Goal: Task Accomplishment & Management: Complete application form

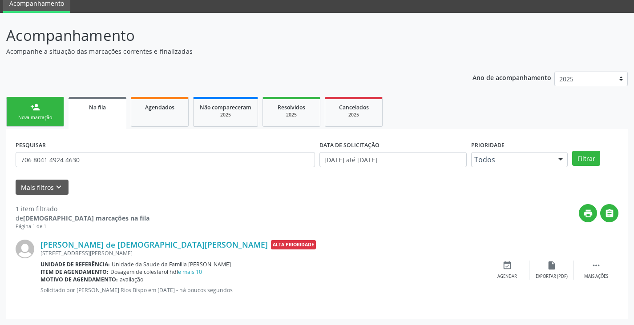
scroll to position [36, 0]
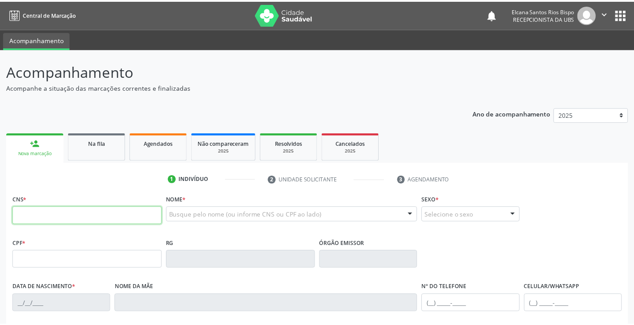
scroll to position [32, 0]
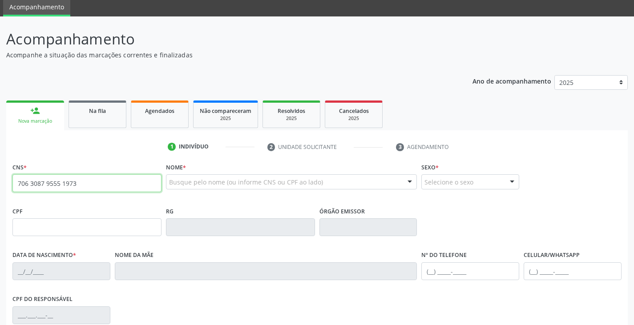
type input "706 3087 9555 1973"
type input "2[DATE]"
type input "[PERSON_NAME]"
type input "[PHONE_NUMBER]"
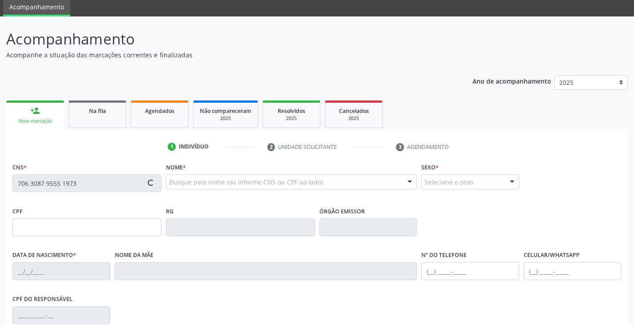
type input "S/N"
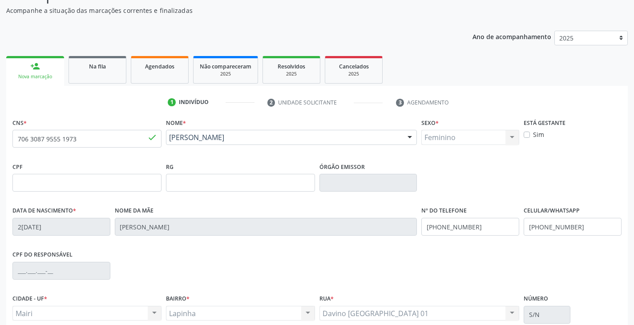
scroll to position [157, 0]
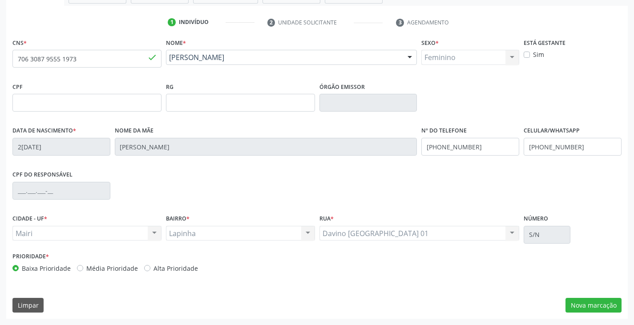
click at [180, 270] on label "Alta Prioridade" at bounding box center [175, 268] width 44 height 9
click at [150, 270] on input "Alta Prioridade" at bounding box center [147, 268] width 6 height 8
radio input "true"
click at [586, 300] on button "Nova marcação" at bounding box center [593, 305] width 56 height 15
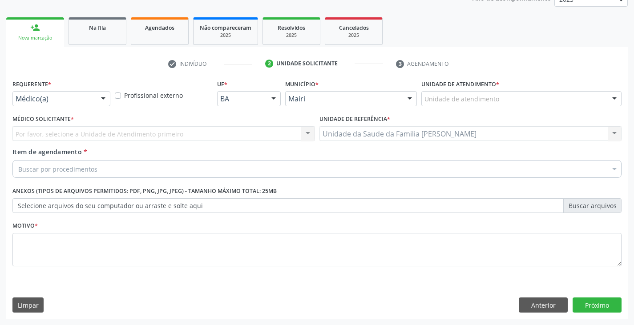
scroll to position [116, 0]
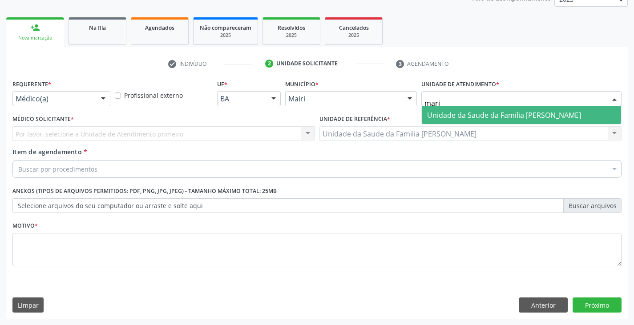
type input "maria"
click at [487, 116] on span "Unidade da Saude da Familia [PERSON_NAME]" at bounding box center [504, 115] width 154 height 10
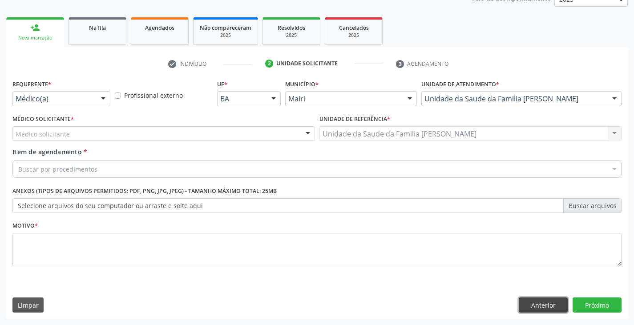
click at [531, 304] on button "Anterior" at bounding box center [542, 304] width 49 height 15
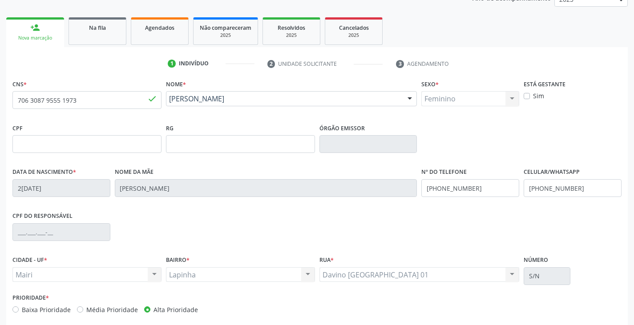
scroll to position [157, 0]
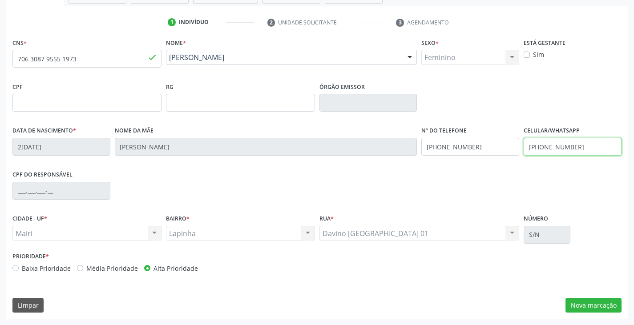
drag, startPoint x: 584, startPoint y: 145, endPoint x: 491, endPoint y: 155, distance: 93.9
click at [491, 155] on div "Data de nascimento * 20/04/1955 Nome da mãe Zilda Maria Conceicao Nº do Telefon…" at bounding box center [316, 146] width 613 height 44
click at [525, 190] on div "CPF do responsável" at bounding box center [316, 190] width 613 height 44
click at [586, 297] on div "CNS * 706 3087 9555 1973 done Nome * Maria Lúcia da Silva Maria Lúcia da Silva …" at bounding box center [316, 177] width 621 height 283
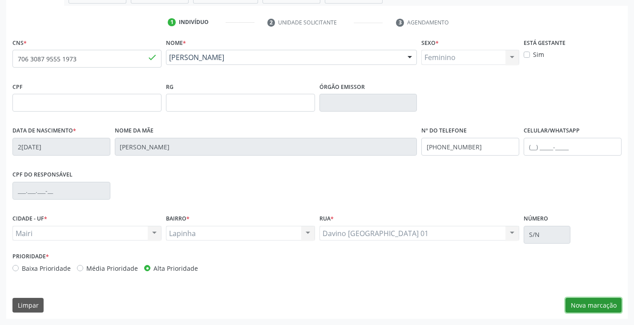
click at [589, 301] on button "Nova marcação" at bounding box center [593, 305] width 56 height 15
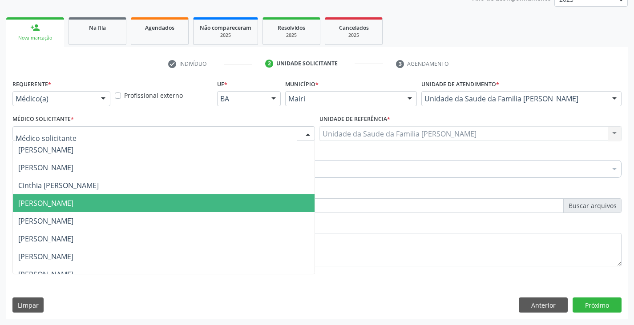
scroll to position [116, 0]
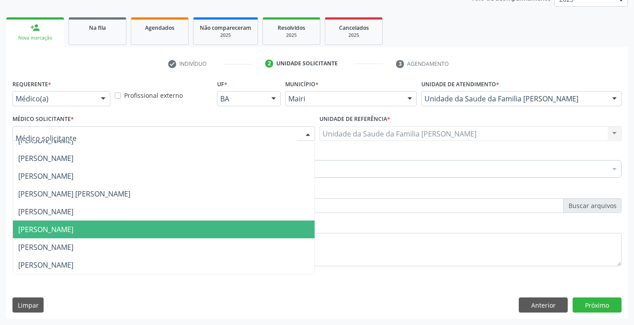
click at [54, 232] on span "[PERSON_NAME]" at bounding box center [45, 230] width 55 height 10
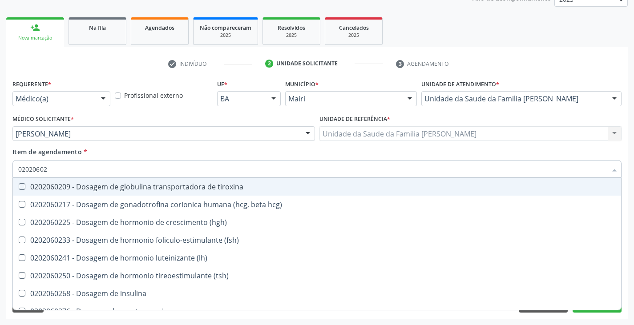
type input "020206025"
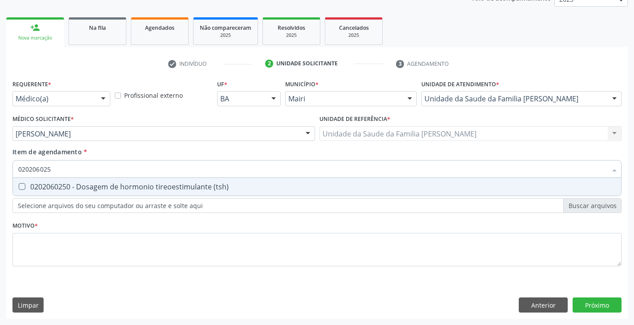
click at [66, 185] on div "0202060250 - Dosagem de hormonio tireoestimulante (tsh)" at bounding box center [316, 186] width 597 height 7
checkbox \(tsh\) "true"
type input "02020602"
checkbox \(tsh\) "false"
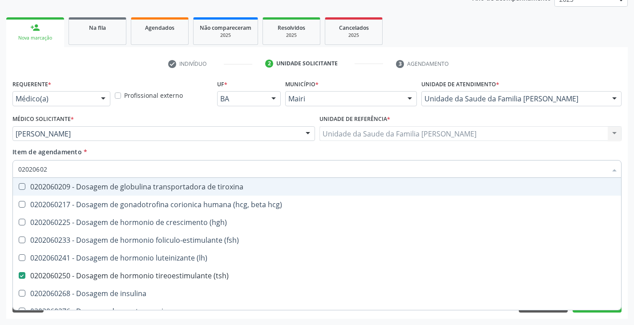
type input "0202060"
checkbox \(tsh\) "false"
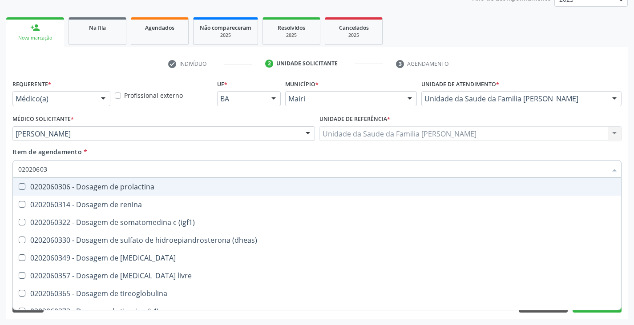
type input "020206039"
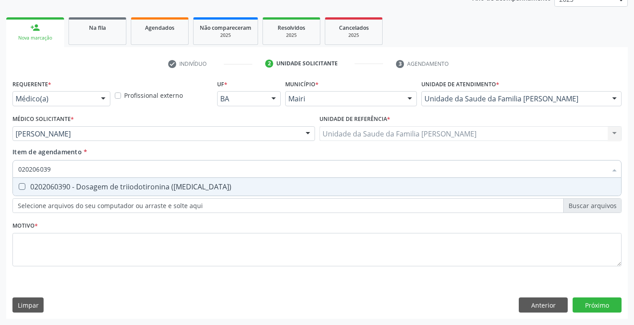
click at [67, 185] on div "0202060390 - Dosagem de triiodotironina (t3)" at bounding box center [316, 186] width 597 height 7
checkbox \(t3\) "true"
type input "02020603"
checkbox \(t3\) "false"
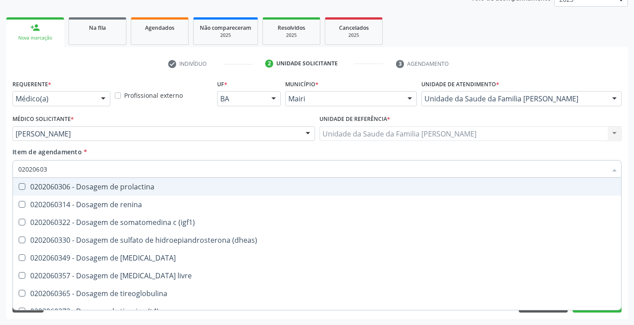
type input "0202060"
checkbox \(t3\) "false"
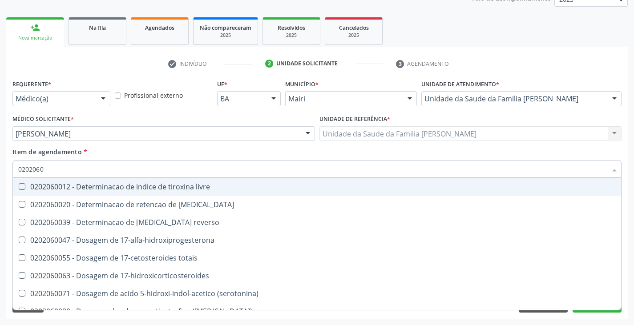
type input "02020603"
checkbox ciclico "true"
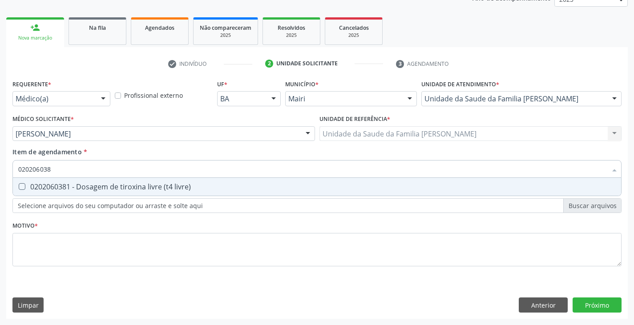
type input "0202060381"
click at [67, 185] on div "0202060381 - Dosagem de tiroxina livre (t4 livre)" at bounding box center [316, 186] width 597 height 7
checkbox livre\) "true"
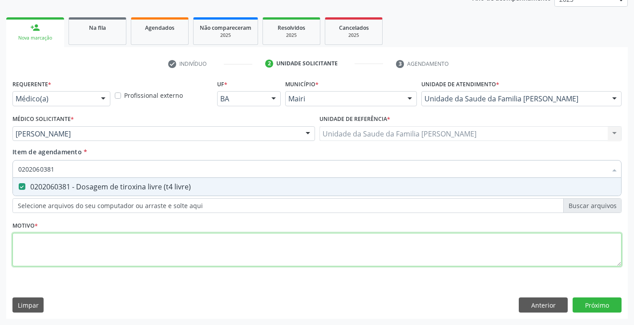
click at [49, 242] on div "Requerente * Médico(a) Médico(a) Enfermeiro(a) Paciente Nenhum resultado encont…" at bounding box center [316, 177] width 609 height 201
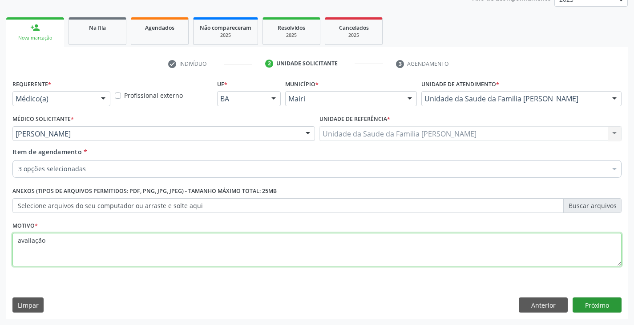
type textarea "avaliação"
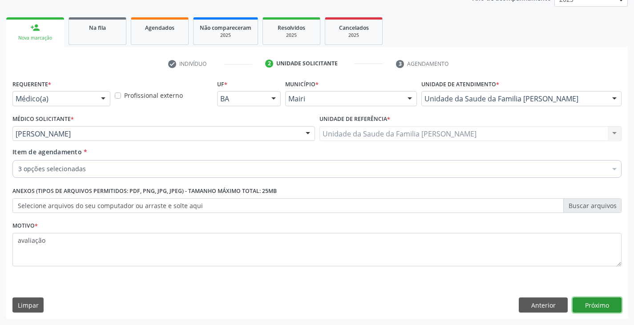
click at [594, 305] on button "Próximo" at bounding box center [596, 304] width 49 height 15
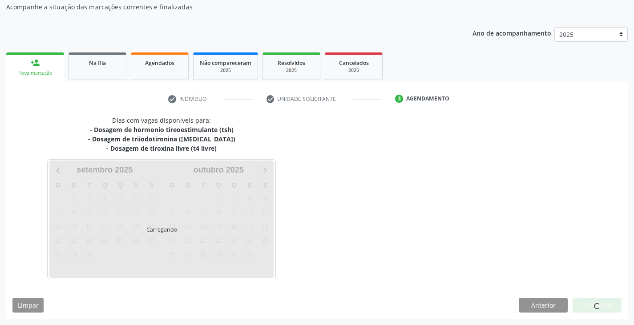
scroll to position [107, 0]
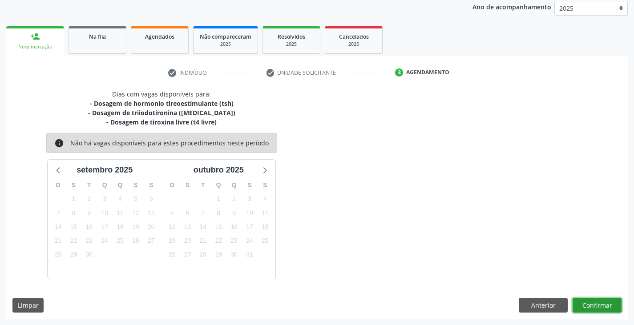
click at [605, 308] on button "Confirmar" at bounding box center [596, 305] width 49 height 15
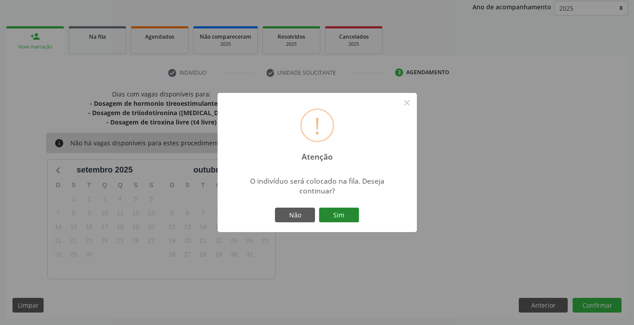
click at [330, 213] on button "Sim" at bounding box center [339, 215] width 40 height 15
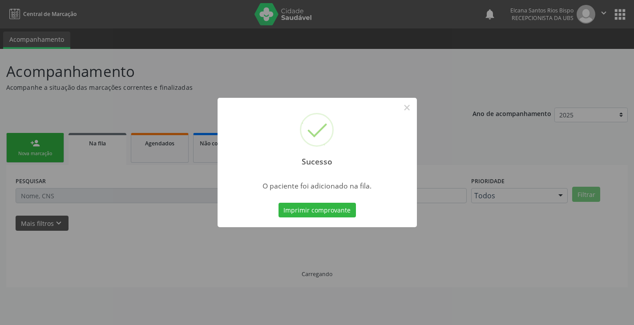
scroll to position [0, 0]
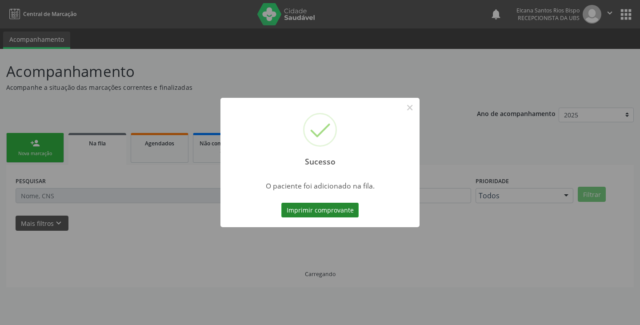
click at [328, 209] on button "Imprimir comprovante" at bounding box center [319, 210] width 77 height 15
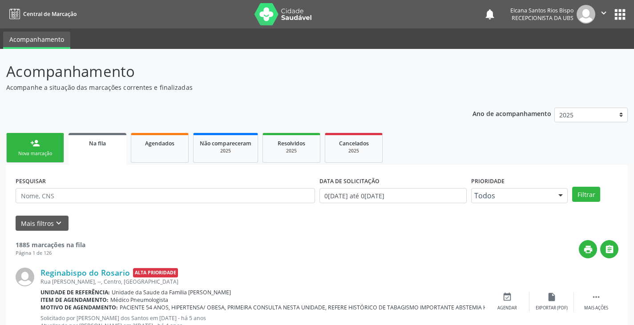
click at [40, 154] on div "Nova marcação" at bounding box center [35, 153] width 44 height 7
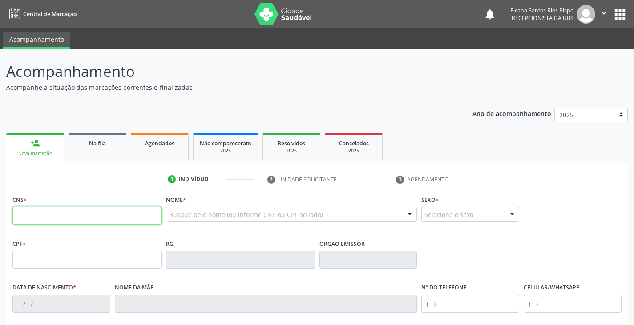
click at [85, 213] on input "text" at bounding box center [86, 216] width 149 height 18
paste input "706 3087 9555 1973"
type input "706 3087 9555 1973"
type input "20/04/1955"
type input "Zilda Maria Conceicao"
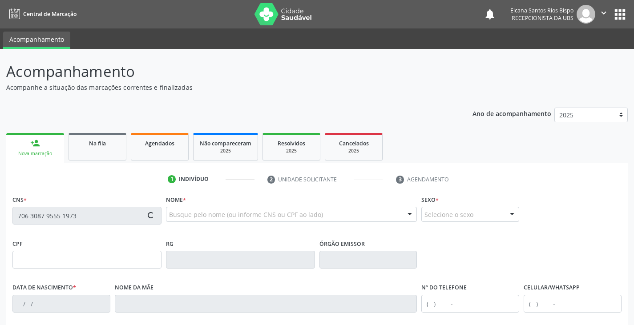
type input "(74) 99958-6468"
type input "(74) 99813-4579"
type input "S/N"
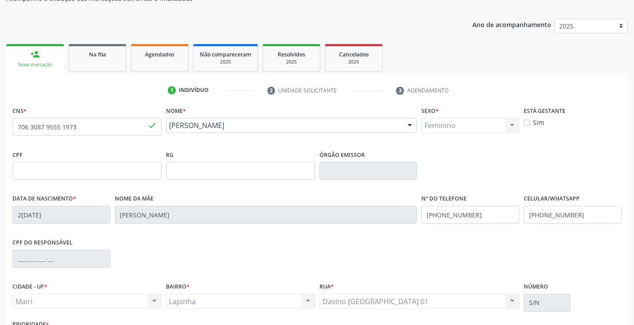
scroll to position [157, 0]
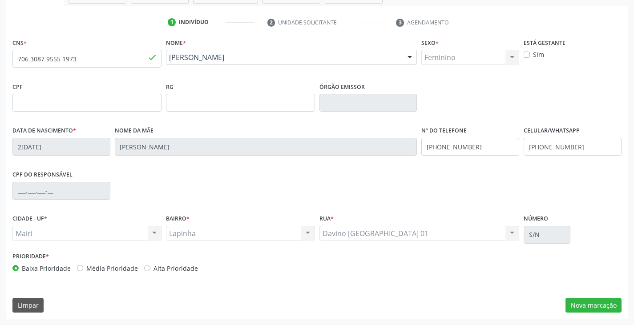
click at [183, 269] on label "Alta Prioridade" at bounding box center [175, 268] width 44 height 9
click at [150, 269] on input "Alta Prioridade" at bounding box center [147, 268] width 6 height 8
radio input "true"
click at [582, 306] on button "Nova marcação" at bounding box center [593, 305] width 56 height 15
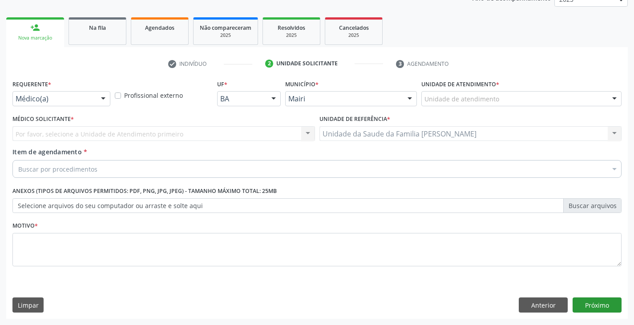
scroll to position [116, 0]
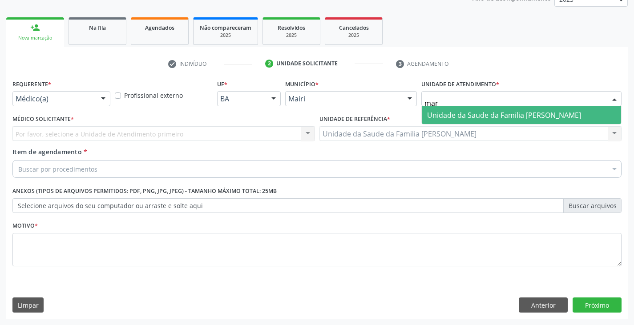
type input "mari"
click at [451, 115] on span "Unidade da Saude da Familia [PERSON_NAME]" at bounding box center [504, 115] width 154 height 10
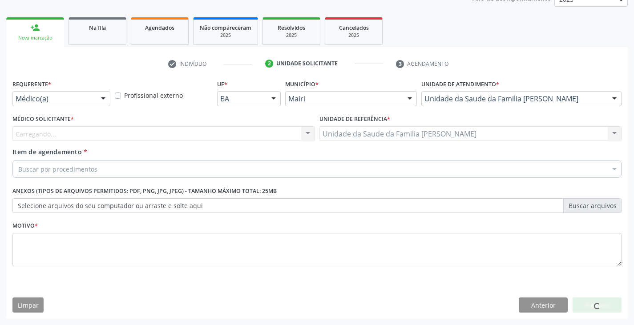
click at [37, 131] on div "Carregando... Nenhum resultado encontrado para: " " Não há nenhuma opção para s…" at bounding box center [163, 133] width 302 height 15
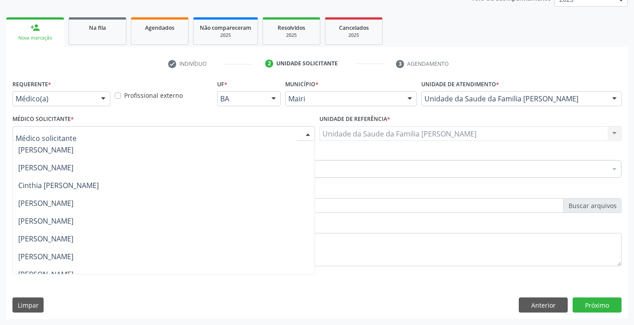
scroll to position [116, 0]
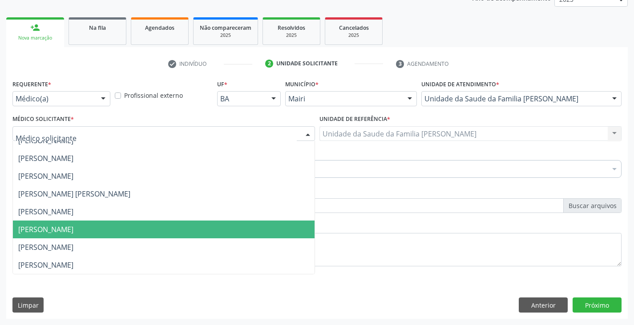
click at [43, 229] on span "[PERSON_NAME]" at bounding box center [45, 230] width 55 height 10
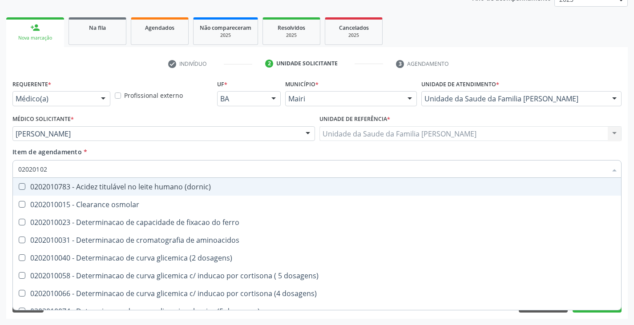
type input "020201029"
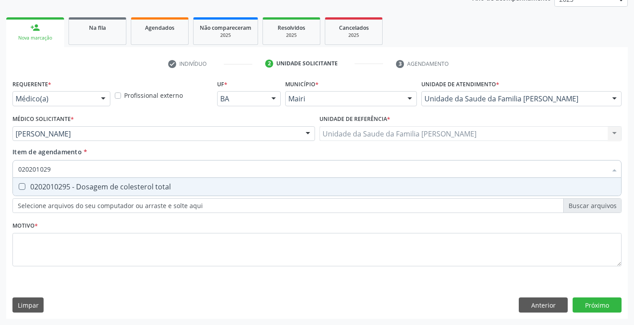
click at [61, 181] on span "0202010295 - Dosagem de colesterol total" at bounding box center [317, 187] width 608 height 18
checkbox total "true"
type input "02020102"
checkbox total "false"
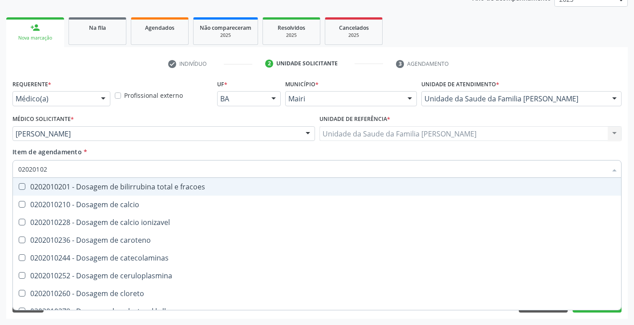
type input "020201028"
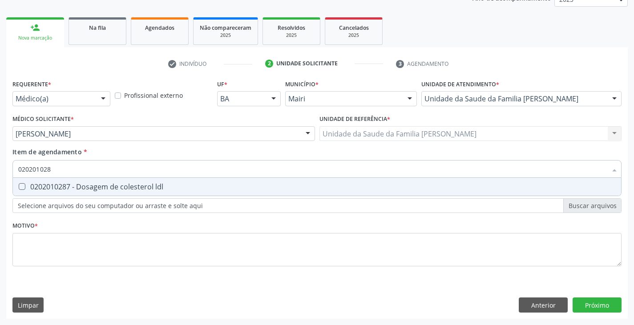
click at [61, 181] on span "0202010287 - Dosagem de colesterol ldl" at bounding box center [317, 187] width 608 height 18
checkbox ldl "true"
type input "02020102"
checkbox ldl "false"
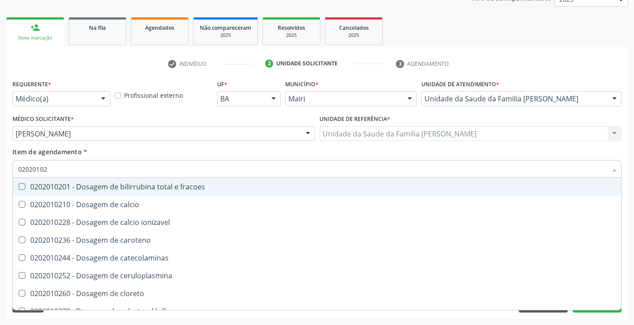
type input "020201027"
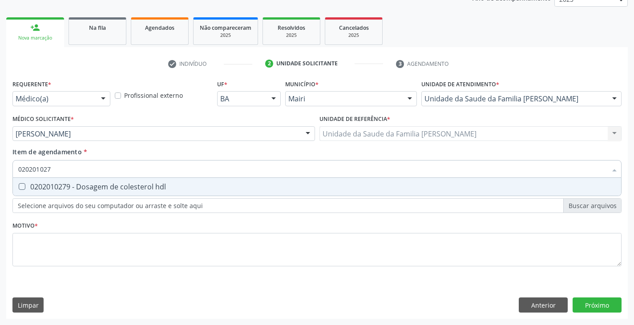
click at [61, 181] on span "0202010279 - Dosagem de colesterol hdl" at bounding box center [317, 187] width 608 height 18
checkbox hdl "true"
type input "02020102"
checkbox hdl "false"
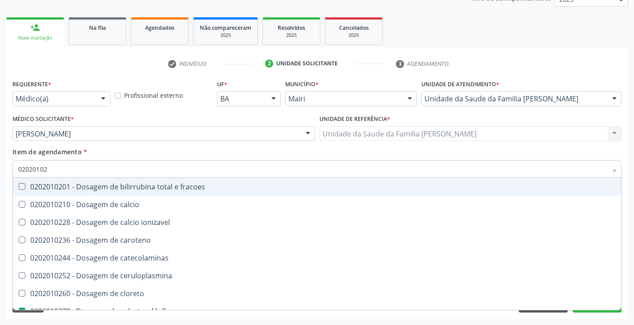
type input "0202010"
checkbox hdl "false"
checkbox ldl "false"
checkbox total "false"
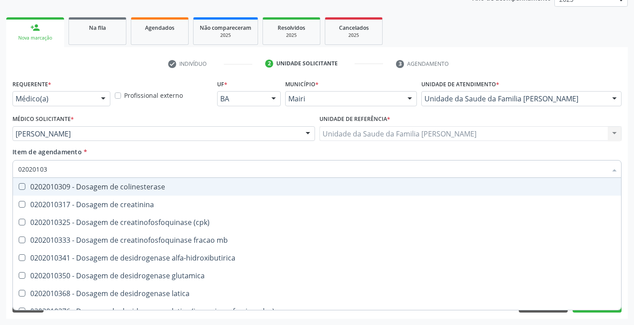
type input "020201031"
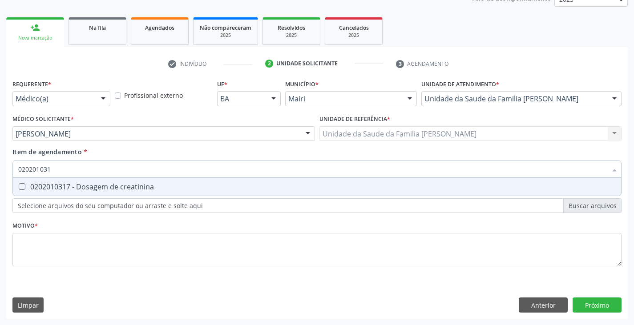
click at [61, 181] on span "0202010317 - Dosagem de creatinina" at bounding box center [317, 187] width 608 height 18
checkbox creatinina "true"
type input "02020103"
checkbox creatinina "false"
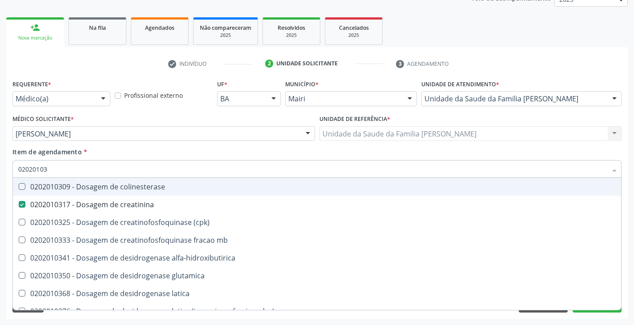
type input "0202010"
checkbox creatinina "false"
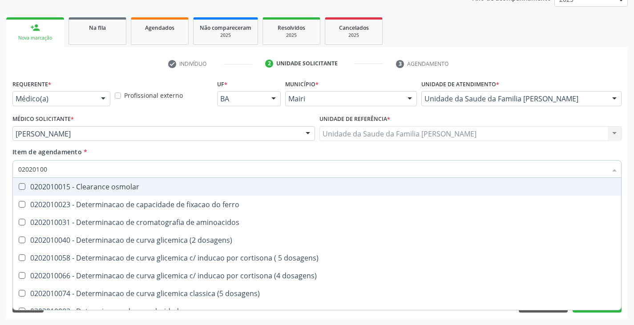
type input "020201004"
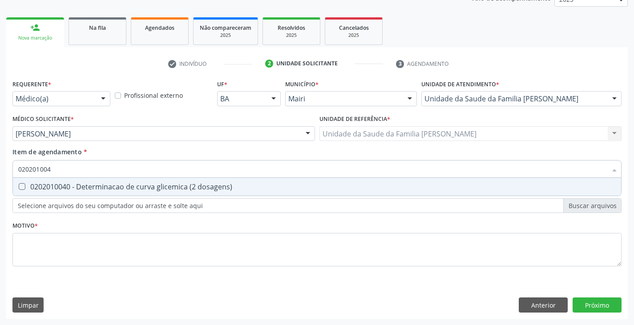
click at [61, 181] on span "0202010040 - Determinacao de curva glicemica (2 dosagens)" at bounding box center [317, 187] width 608 height 18
checkbox dosagens\) "true"
type input "02020100"
checkbox dosagens\) "false"
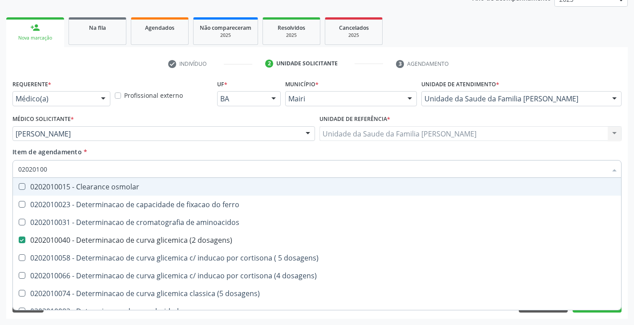
type input "0202010"
checkbox dosagens\) "false"
checkbox dosagens\) "true"
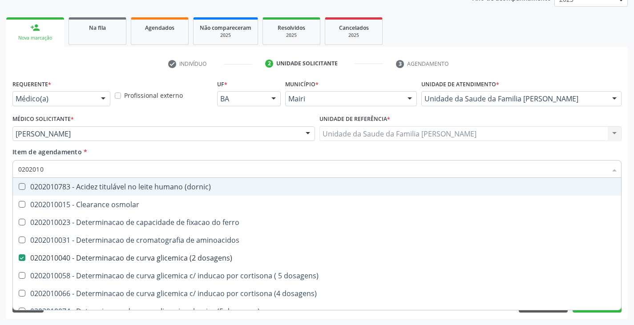
type input "02020106"
checkbox dosagens\) "false"
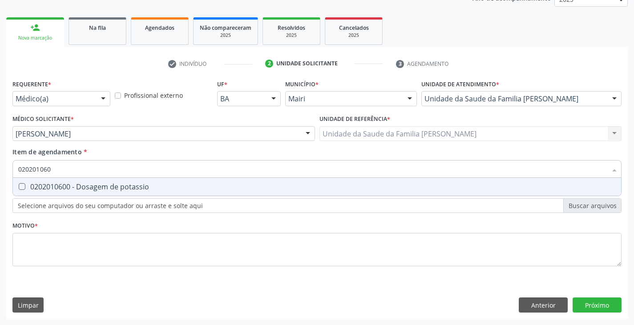
type input "0202010600"
click at [61, 181] on span "0202010600 - Dosagem de potassio" at bounding box center [317, 187] width 608 height 18
checkbox potassio "true"
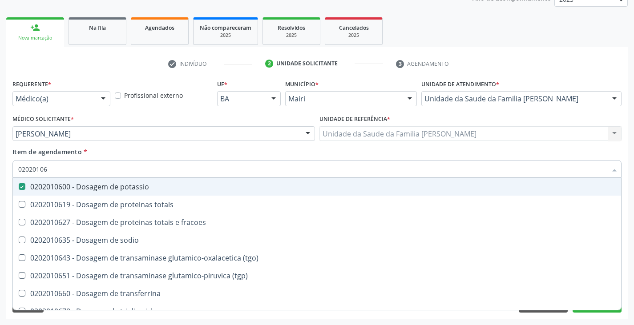
type input "0202010"
checkbox potassio "false"
checkbox \(tgo\) "true"
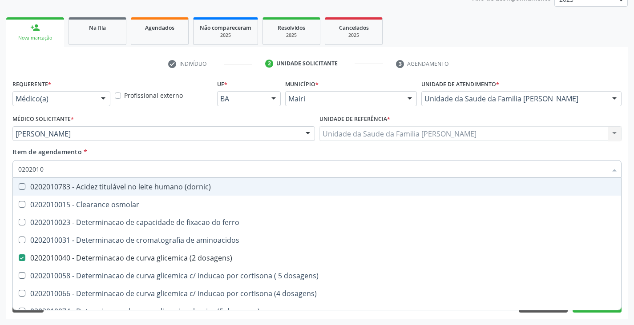
type input "02020106"
checkbox \(dornic\) "true"
checkbox dosagens\) "false"
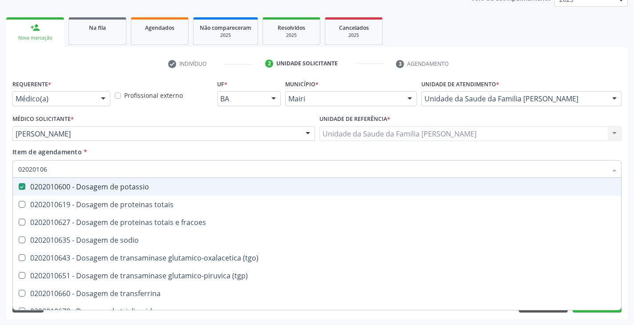
type input "020201067"
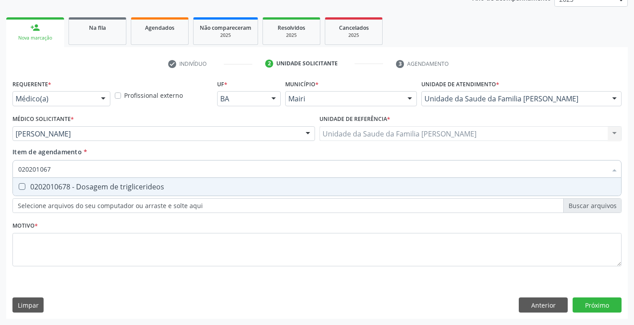
click at [61, 181] on span "0202010678 - Dosagem de triglicerideos" at bounding box center [317, 187] width 608 height 18
checkbox triglicerideos "true"
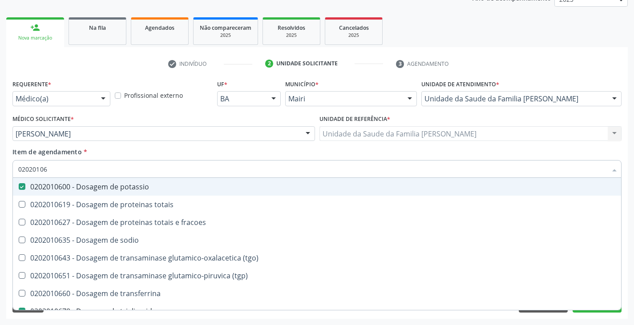
type input "0202010"
checkbox potassio "false"
checkbox \(tgo\) "true"
checkbox triglicerideos "false"
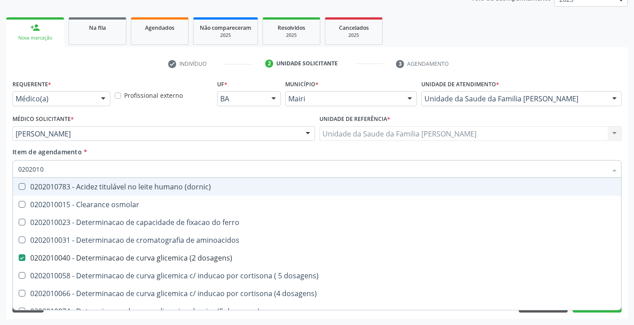
type input "02020104"
checkbox dosagens\) "false"
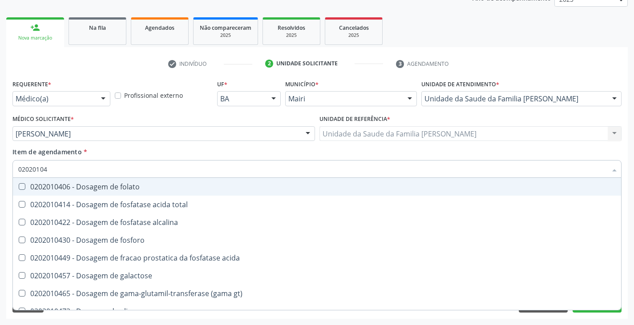
type input "020201047"
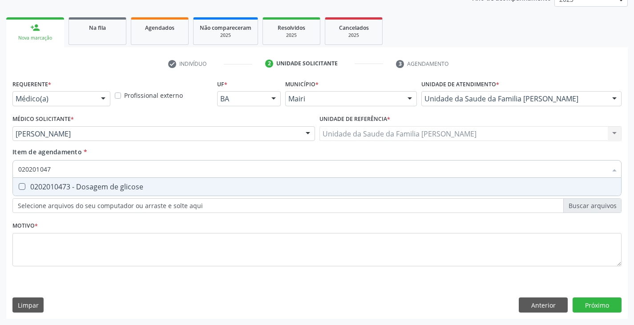
click at [61, 181] on span "0202010473 - Dosagem de glicose" at bounding box center [317, 187] width 608 height 18
checkbox glicose "true"
type input "02020104"
checkbox glicose "false"
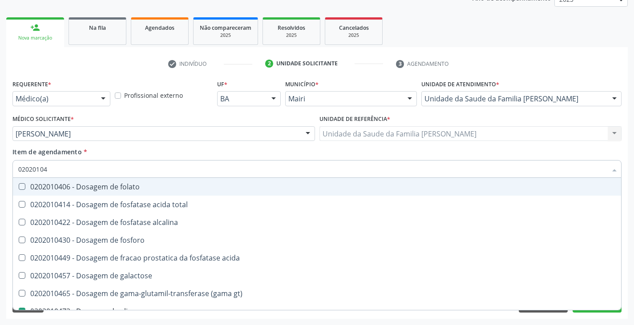
type input "0202010"
checkbox acida "true"
checkbox glicose "false"
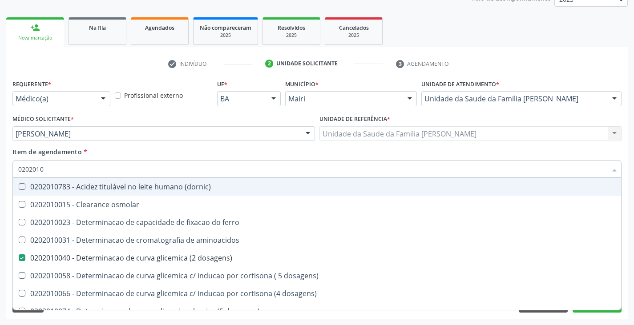
type input "02020105"
checkbox dosagens\) "false"
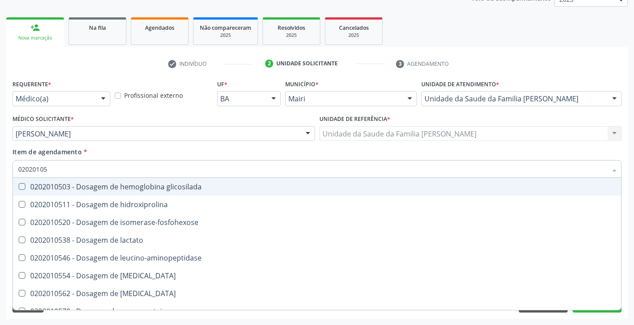
type input "020201050"
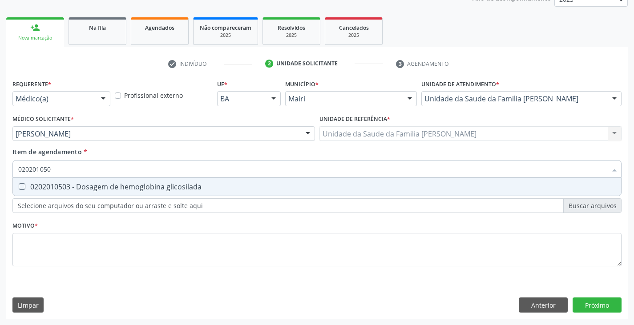
click at [61, 181] on span "0202010503 - Dosagem de hemoglobina glicosilada" at bounding box center [317, 187] width 608 height 18
checkbox glicosilada "true"
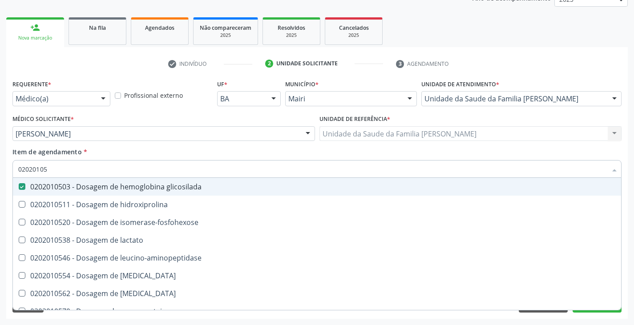
type input "0202010"
checkbox glicosilada "false"
checkbox leucino-aminopeptidase "true"
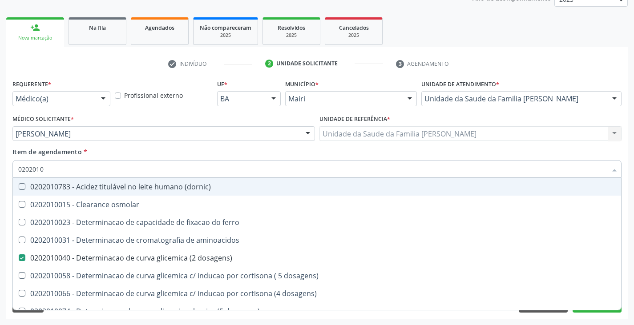
type input "020201"
checkbox hdl "false"
checkbox ldl "false"
checkbox total "false"
checkbox creatinina "false"
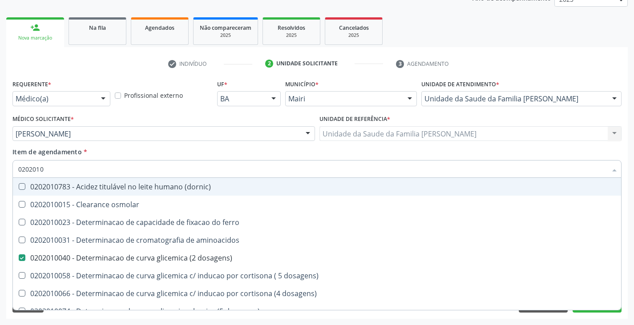
checkbox alfa-hidroxibutirica "true"
checkbox glutamica "true"
checkbox latica "true"
checkbox ferritina "true"
checkbox glicose "false"
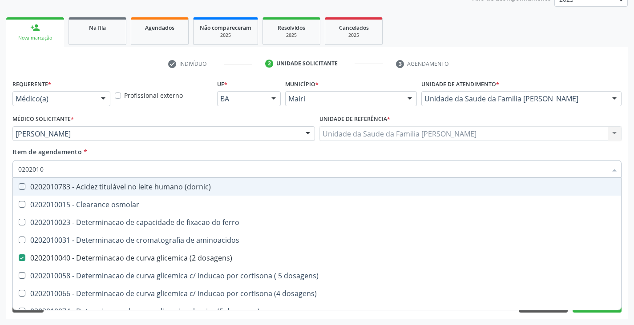
checkbox glicosilada "false"
checkbox magnesio "true"
checkbox porfirinas "true"
checkbox potassio "false"
checkbox triglicerideos "false"
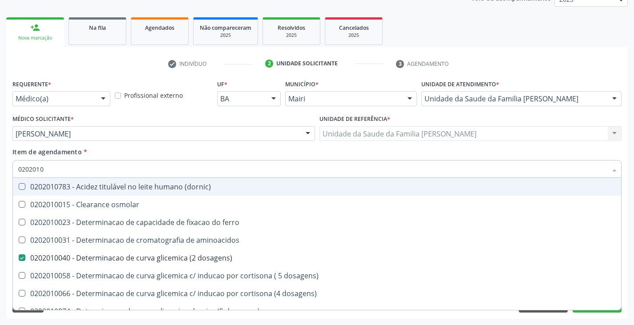
checkbox ureia "true"
type input "02020"
checkbox dosagens\) "false"
checkbox hdl "false"
checkbox ldl "false"
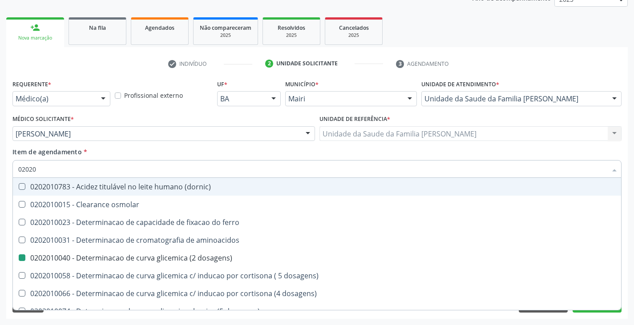
checkbox total "false"
checkbox creatinina "false"
checkbox alfa-hidroxibutirica "true"
checkbox glicose "false"
checkbox glicosilada "false"
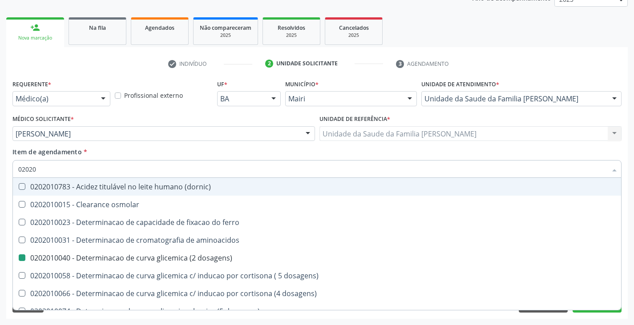
checkbox potassio "false"
checkbox triglicerideos "false"
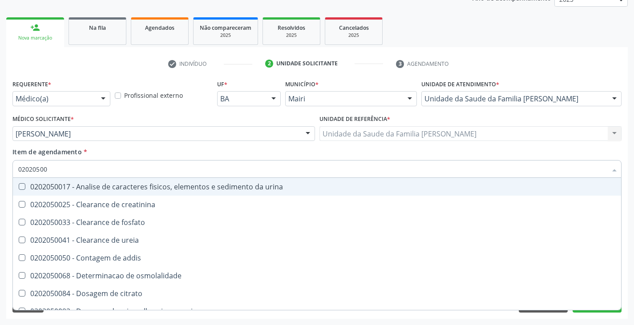
type input "020205001"
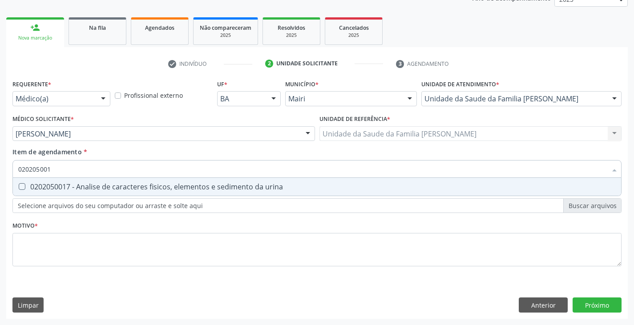
click at [61, 181] on span "0202050017 - Analise de caracteres fisicos, elementos e sedimento da urina" at bounding box center [317, 187] width 608 height 18
checkbox urina "true"
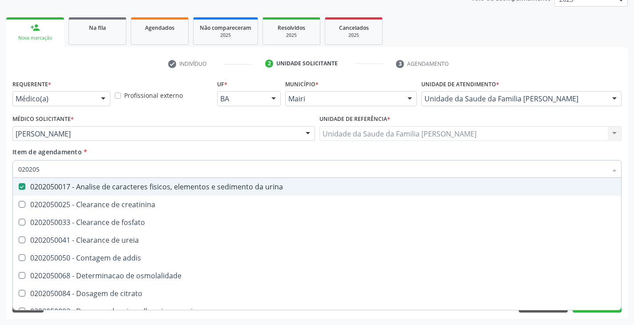
type input "02020"
checkbox urina "false"
checkbox ureia "true"
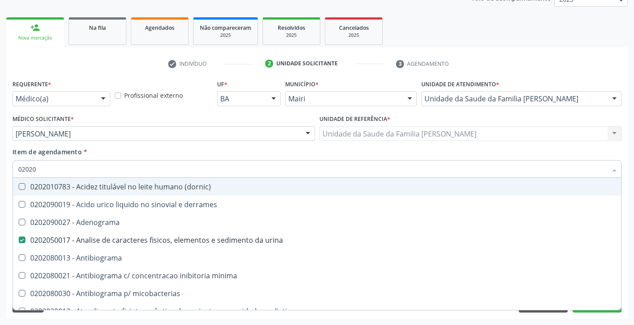
drag, startPoint x: 151, startPoint y: 148, endPoint x: 114, endPoint y: 174, distance: 45.3
click at [151, 148] on div "Item de agendamento * 02020 Desfazer seleção 0202010783 - Acidez titulável no l…" at bounding box center [316, 161] width 609 height 28
checkbox derrames "true"
checkbox Adenograma "true"
checkbox Antibiograma "true"
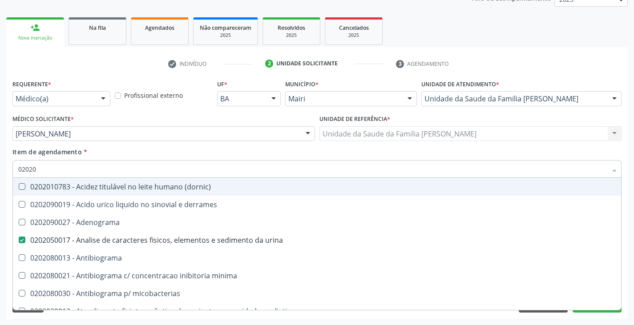
checkbox minima "true"
checkbox micobacterias "true"
checkbox paliativos "true"
checkbox oncológica "true"
checkbox clínico "true"
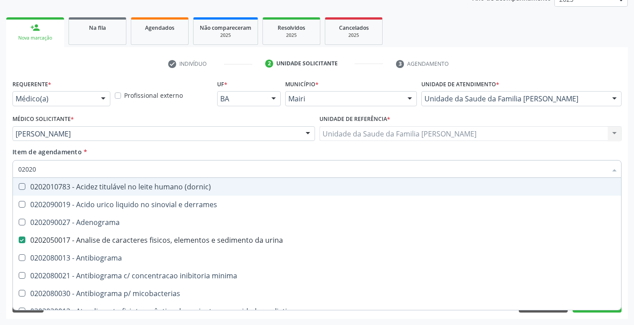
checkbox trabalhador "true"
checkbox dosagens\) "false"
checkbox hdl "false"
checkbox ldl "false"
checkbox total "false"
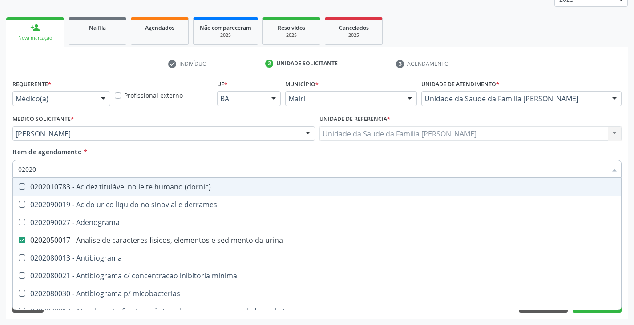
checkbox creatinina "false"
checkbox glicose "false"
checkbox glicosilada "false"
checkbox potassio "false"
checkbox triglicerideos "false"
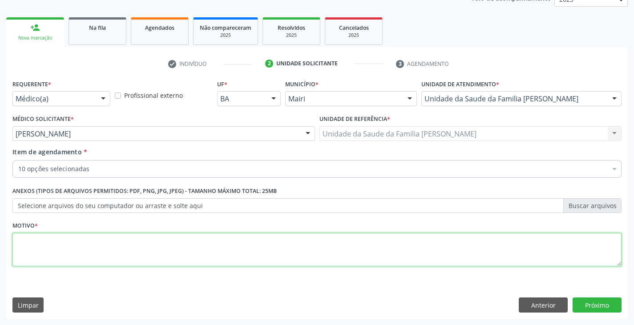
click at [101, 249] on textarea at bounding box center [316, 250] width 609 height 34
type textarea "avaliação"
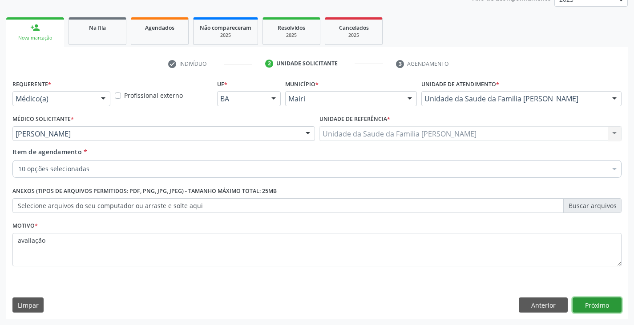
click at [598, 306] on button "Próximo" at bounding box center [596, 304] width 49 height 15
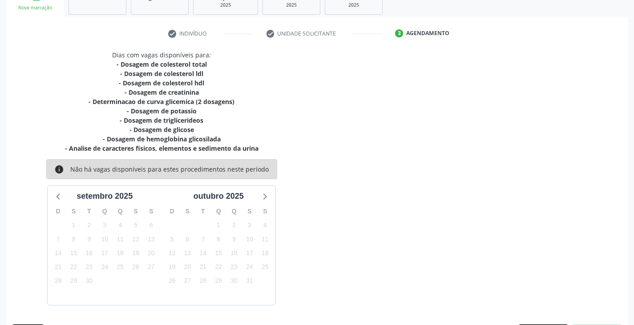
scroll to position [172, 0]
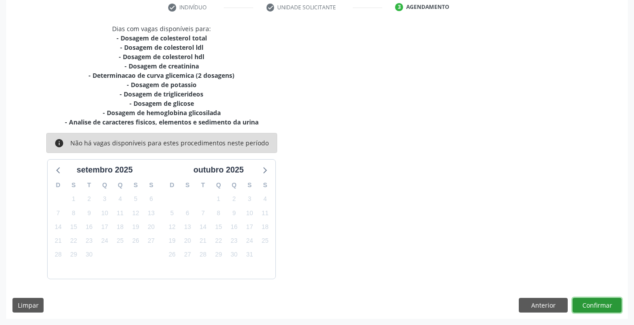
click at [606, 307] on button "Confirmar" at bounding box center [596, 305] width 49 height 15
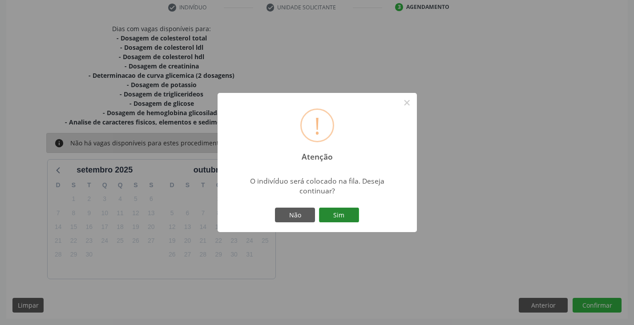
click at [357, 213] on button "Sim" at bounding box center [339, 215] width 40 height 15
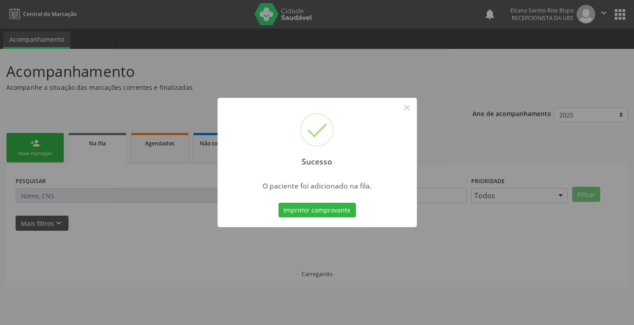
scroll to position [0, 0]
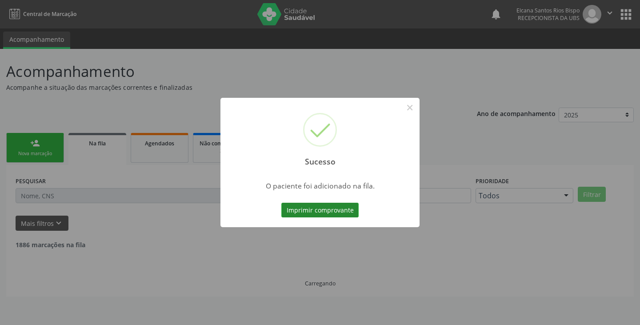
click at [333, 212] on button "Imprimir comprovante" at bounding box center [319, 210] width 77 height 15
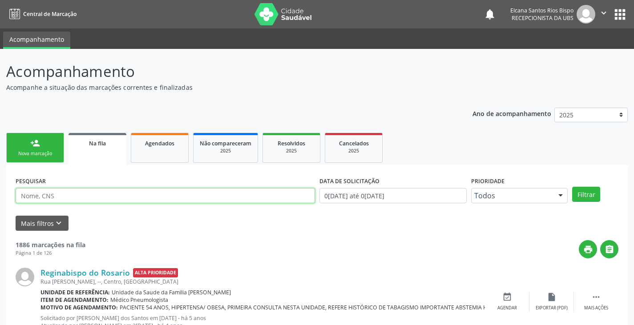
click at [78, 193] on input "text" at bounding box center [165, 195] width 299 height 15
paste input "706 3087 9555 1973"
type input "706 3087 9555 1973"
click at [572, 187] on button "Filtrar" at bounding box center [586, 194] width 28 height 15
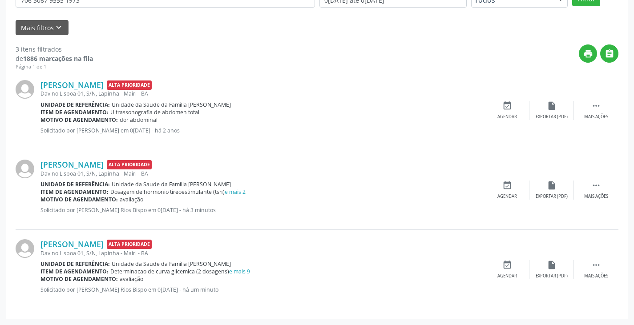
scroll to position [18, 0]
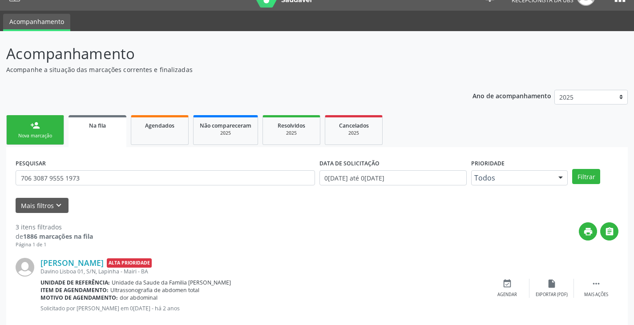
click at [36, 129] on div "person_add" at bounding box center [35, 126] width 10 height 10
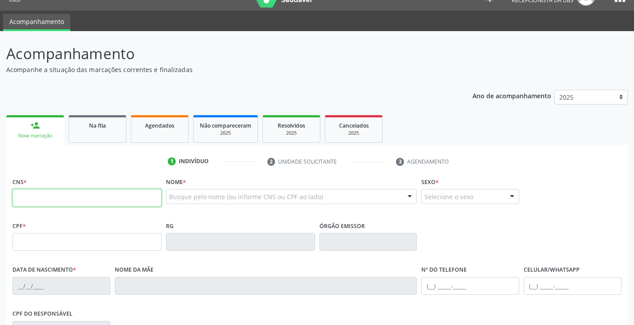
click at [51, 196] on input "text" at bounding box center [86, 198] width 149 height 18
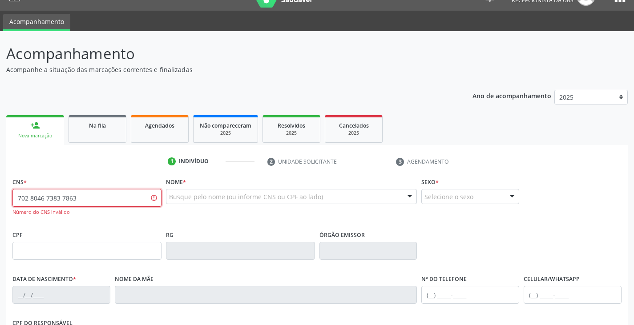
type input "702 8046 7383 7863"
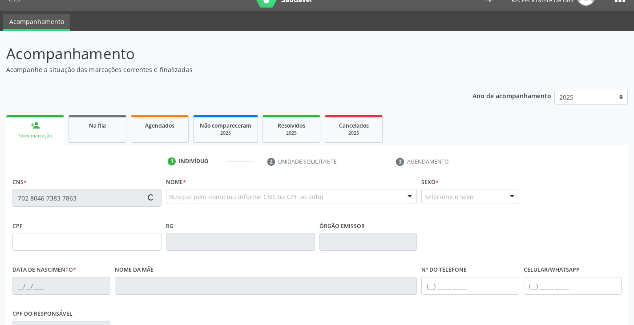
type input "018.219.925-80"
type input "16/06/1971"
type input "Eulina Ancelma da Silva"
type input "(74) 99933-4895"
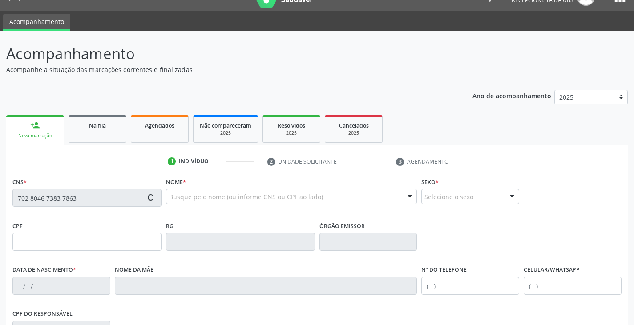
type input "50"
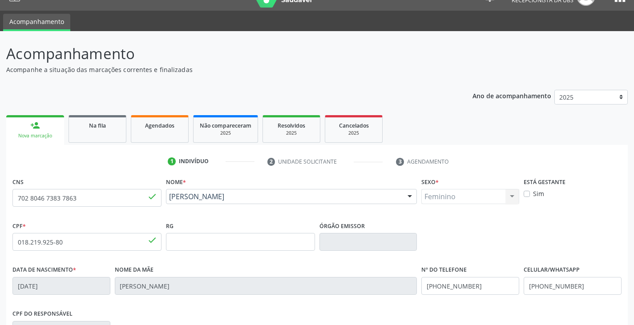
scroll to position [157, 0]
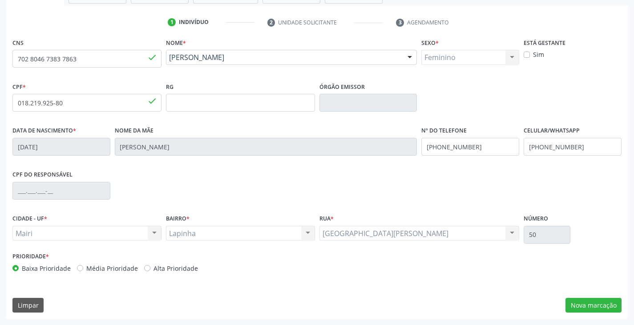
click at [160, 265] on label "Alta Prioridade" at bounding box center [175, 268] width 44 height 9
click at [150, 265] on input "Alta Prioridade" at bounding box center [147, 268] width 6 height 8
radio input "true"
click at [589, 306] on button "Nova marcação" at bounding box center [593, 305] width 56 height 15
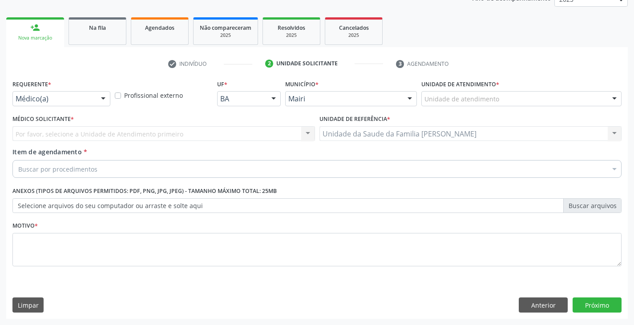
scroll to position [116, 0]
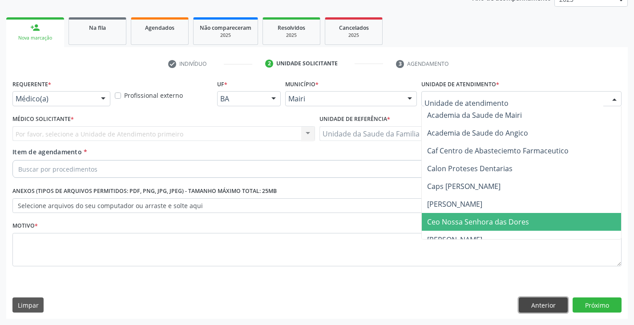
click at [532, 299] on button "Anterior" at bounding box center [542, 304] width 49 height 15
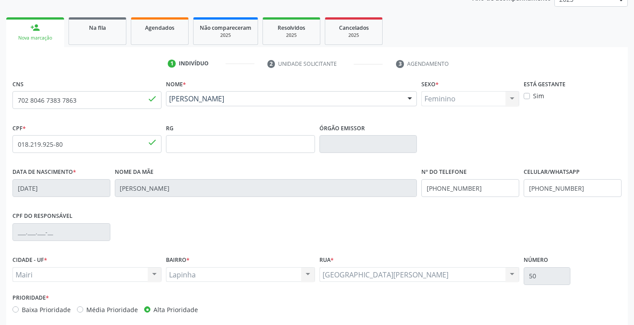
scroll to position [157, 0]
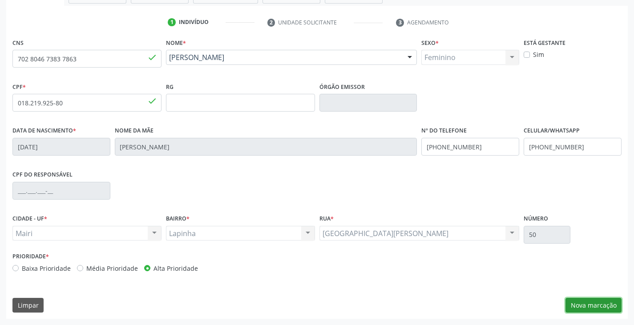
click at [579, 305] on button "Nova marcação" at bounding box center [593, 305] width 56 height 15
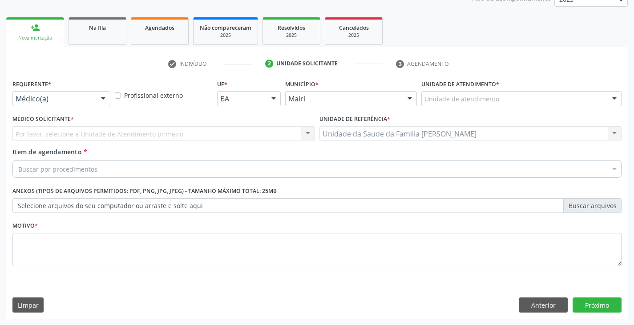
scroll to position [116, 0]
click at [474, 94] on div "Unidade de atendimento" at bounding box center [521, 98] width 200 height 15
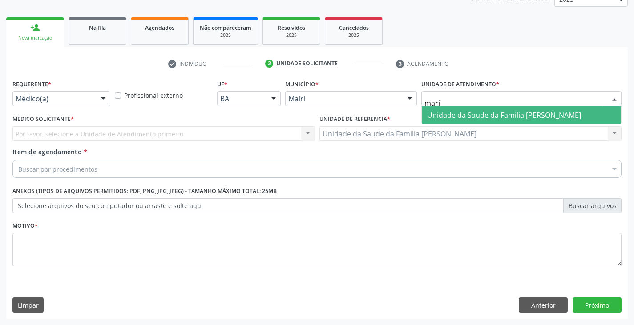
type input "maria"
click at [476, 117] on span "Unidade da Saude da Familia [PERSON_NAME]" at bounding box center [504, 115] width 154 height 10
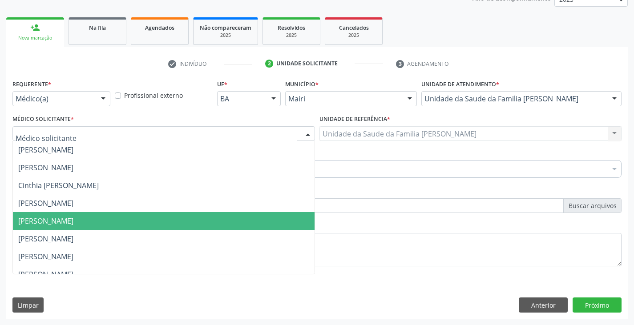
scroll to position [116, 0]
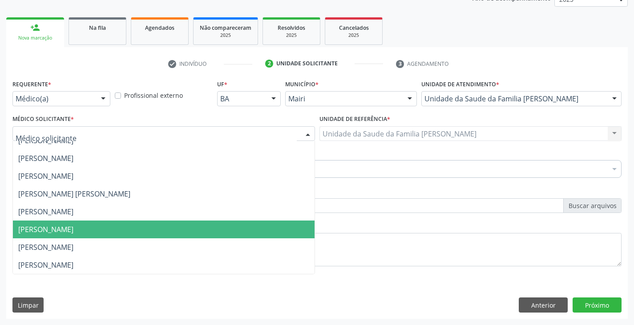
click at [59, 224] on span "[PERSON_NAME]" at bounding box center [163, 230] width 301 height 18
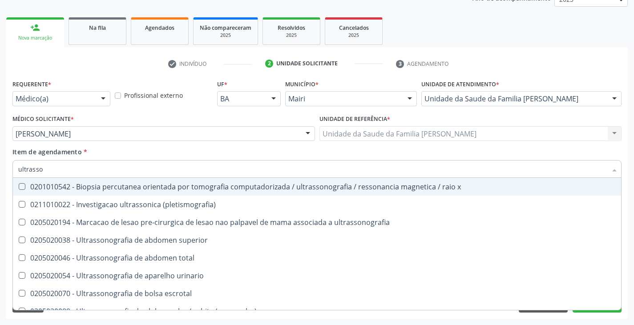
type input "ultrasson"
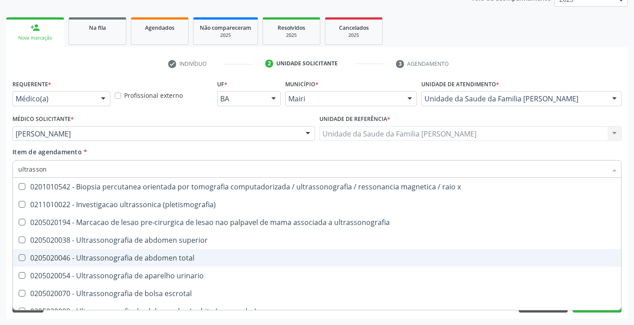
click at [96, 254] on div "0205020046 - Ultrassonografia de abdomen total" at bounding box center [316, 257] width 597 height 7
checkbox total "true"
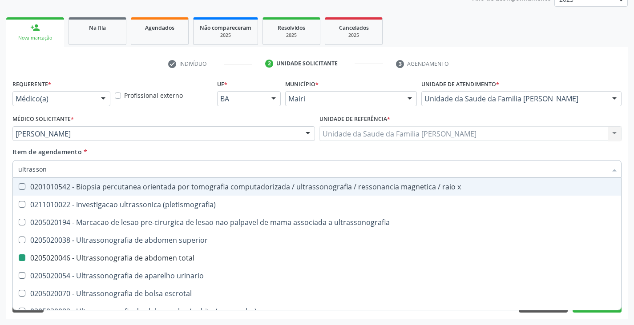
click at [121, 151] on div "Item de agendamento * ultrasson Desfazer seleção 0201010542 - Biopsia percutane…" at bounding box center [316, 161] width 609 height 28
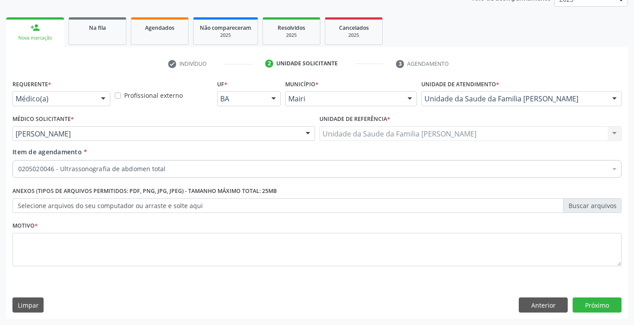
click at [81, 230] on div "Motivo *" at bounding box center [316, 242] width 609 height 47
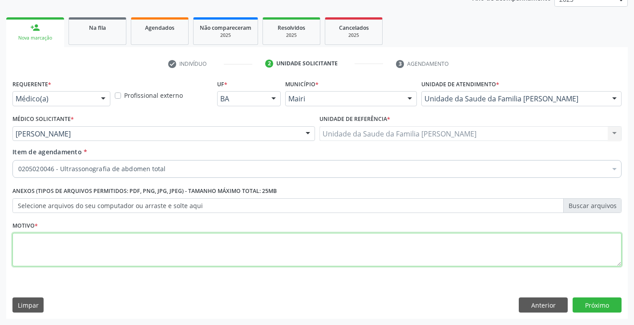
click at [60, 257] on textarea at bounding box center [316, 250] width 609 height 34
type textarea "dor abdominal Coletiase?"
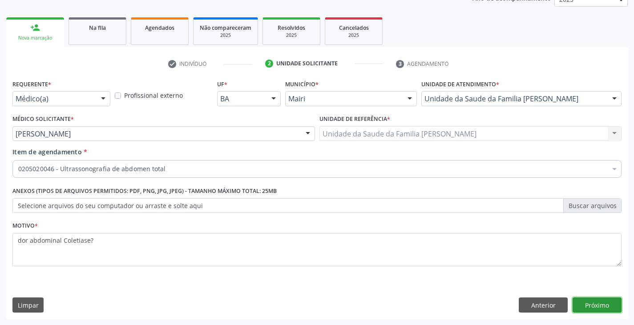
click at [606, 305] on button "Próximo" at bounding box center [596, 304] width 49 height 15
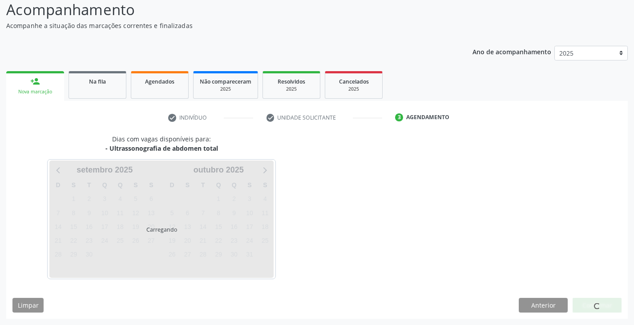
scroll to position [88, 0]
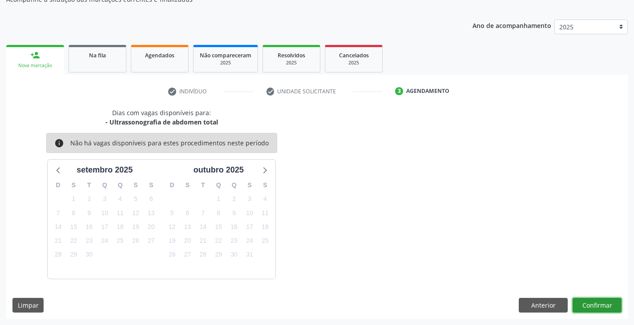
click at [606, 305] on button "Confirmar" at bounding box center [596, 305] width 49 height 15
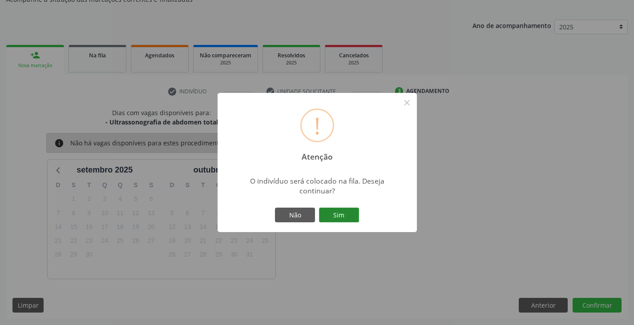
click at [335, 211] on button "Sim" at bounding box center [339, 215] width 40 height 15
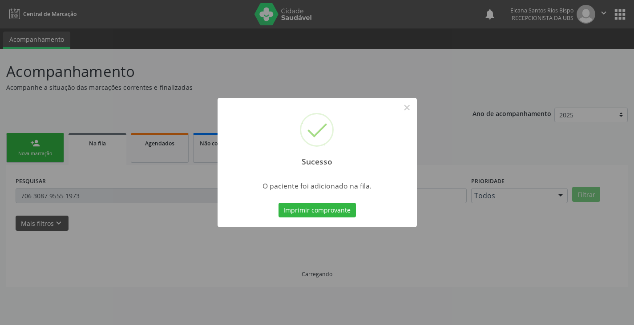
scroll to position [0, 0]
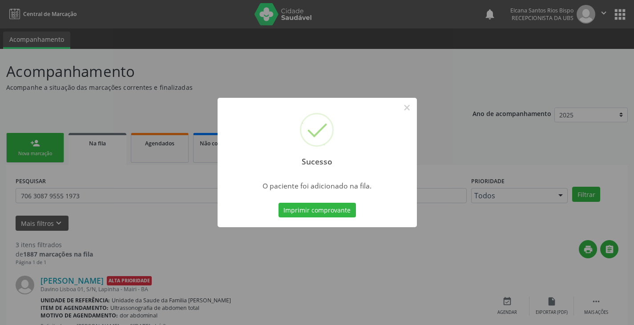
click at [335, 211] on button "Imprimir comprovante" at bounding box center [316, 210] width 77 height 15
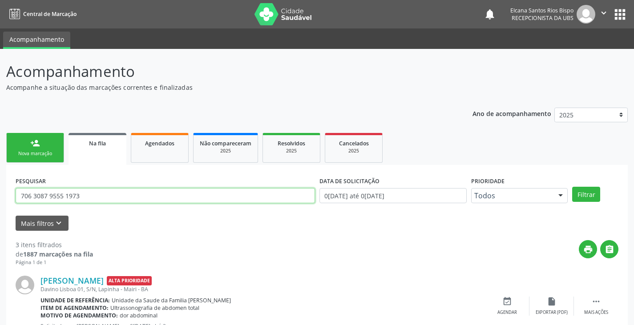
drag, startPoint x: 86, startPoint y: 196, endPoint x: 0, endPoint y: 193, distance: 86.3
click at [0, 193] on div "Acompanhamento Acompanhe a situação das marcações correntes e finalizadas Relat…" at bounding box center [317, 285] width 634 height 472
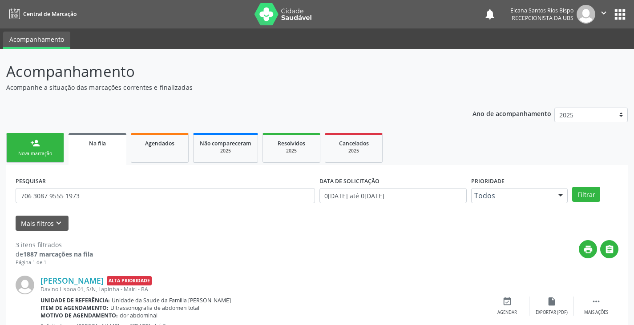
click at [0, 193] on div "Acompanhamento Acompanhe a situação das marcações correntes e finalizadas Relat…" at bounding box center [317, 285] width 634 height 472
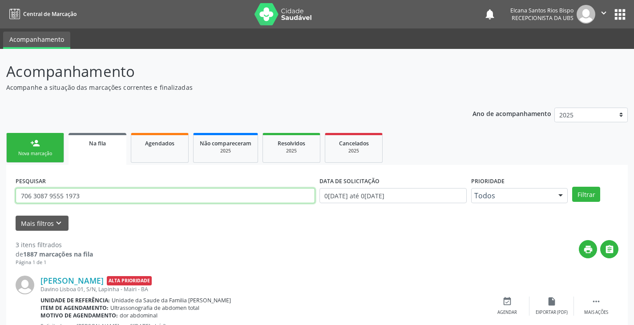
drag, startPoint x: 52, startPoint y: 199, endPoint x: 1, endPoint y: 201, distance: 51.2
click at [1, 201] on div "Acompanhamento Acompanhe a situação das marcações correntes e finalizadas Relat…" at bounding box center [317, 285] width 634 height 472
paste input "2 8046 7383 786"
type input "702 8046 7383 7863"
click at [572, 187] on button "Filtrar" at bounding box center [586, 194] width 28 height 15
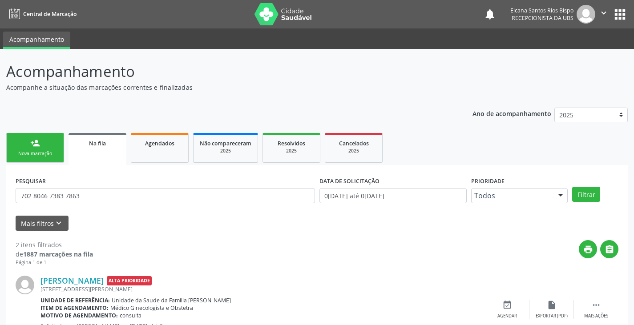
scroll to position [124, 0]
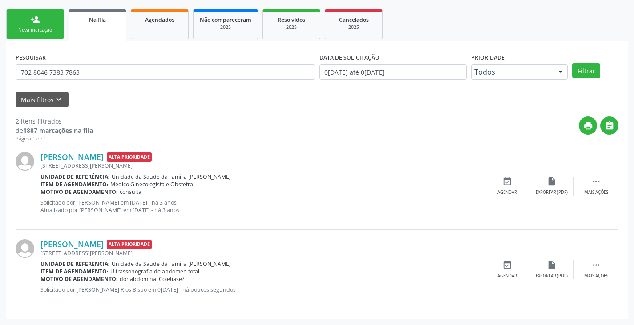
click at [59, 28] on link "person_add Nova marcação" at bounding box center [35, 24] width 58 height 30
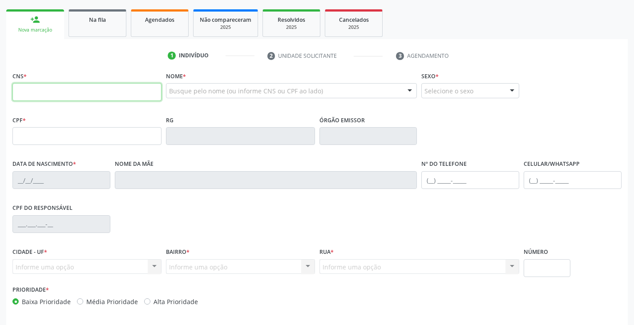
click at [68, 94] on input "text" at bounding box center [86, 92] width 149 height 18
paste input "700 0053 3642 7300"
type input "700 0053 3642 7300"
type input "522.341.775-53"
type input "[DATE]"
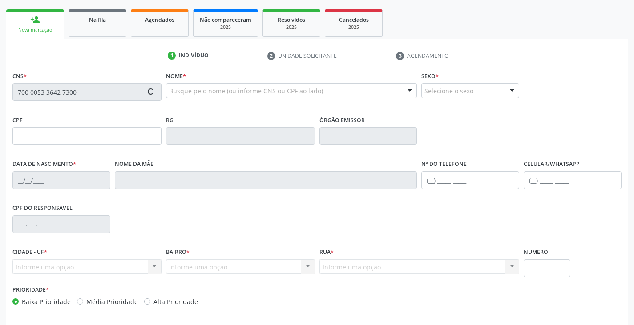
type input "[PERSON_NAME]"
type input "[PHONE_NUMBER]"
type input "S/N"
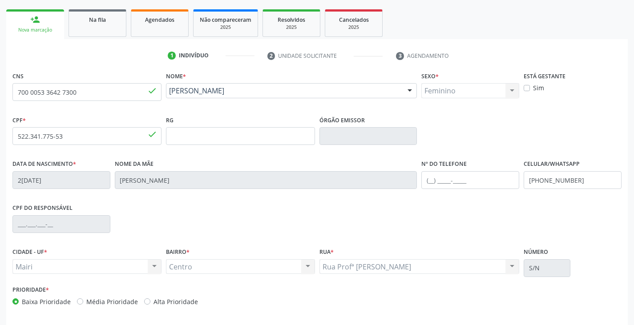
scroll to position [157, 0]
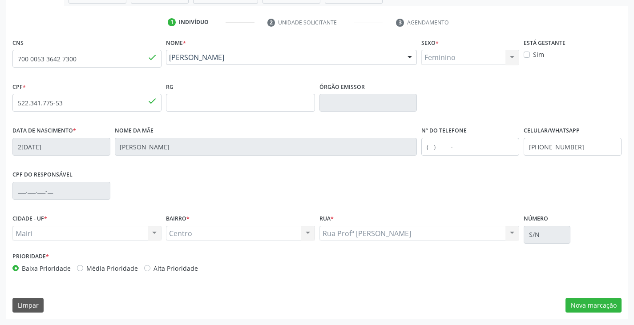
click at [171, 272] on label "Alta Prioridade" at bounding box center [175, 268] width 44 height 9
click at [150, 272] on input "Alta Prioridade" at bounding box center [147, 268] width 6 height 8
radio input "true"
click at [443, 150] on input "text" at bounding box center [470, 147] width 98 height 18
click at [443, 150] on input "(74) 9802-5503" at bounding box center [470, 147] width 98 height 18
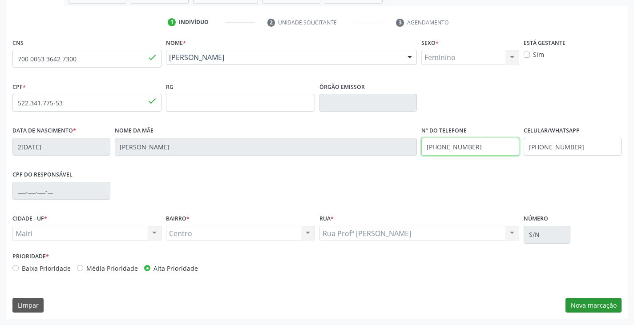
type input "[PHONE_NUMBER]"
click at [586, 305] on button "Nova marcação" at bounding box center [593, 305] width 56 height 15
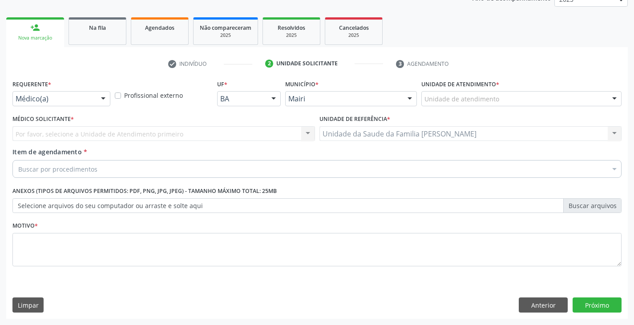
scroll to position [116, 0]
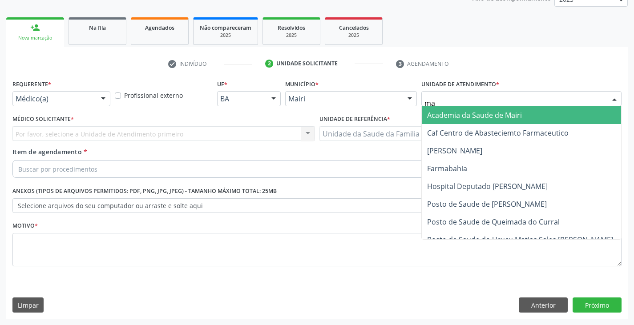
type input "mar"
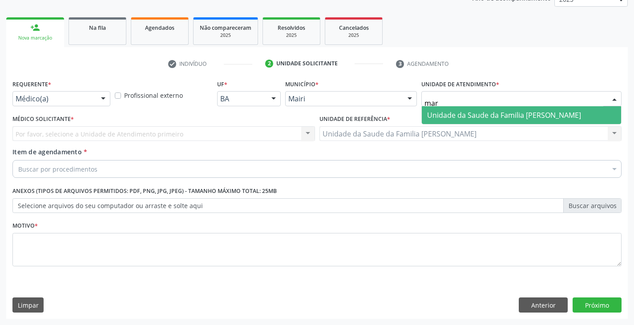
click at [473, 113] on span "Unidade da Saude da Familia [PERSON_NAME]" at bounding box center [504, 115] width 154 height 10
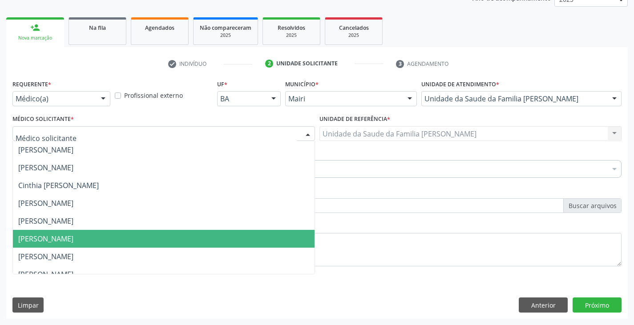
scroll to position [89, 0]
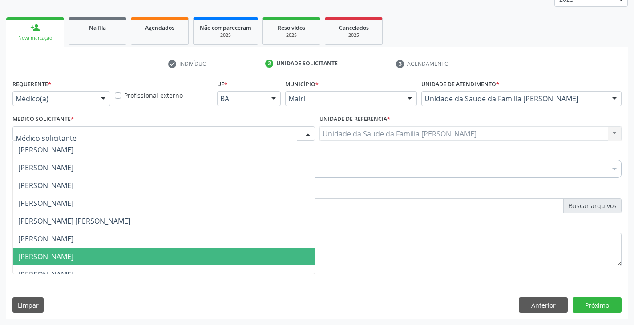
click at [30, 250] on span "[PERSON_NAME]" at bounding box center [163, 257] width 301 height 18
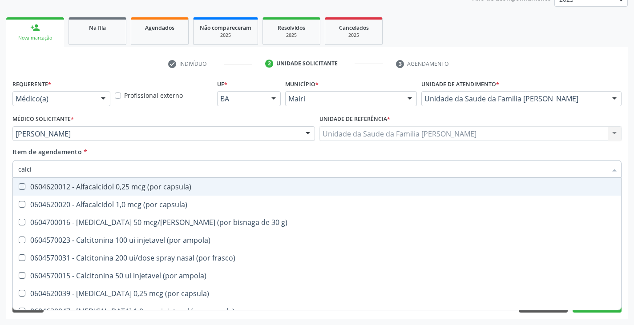
type input "calcio"
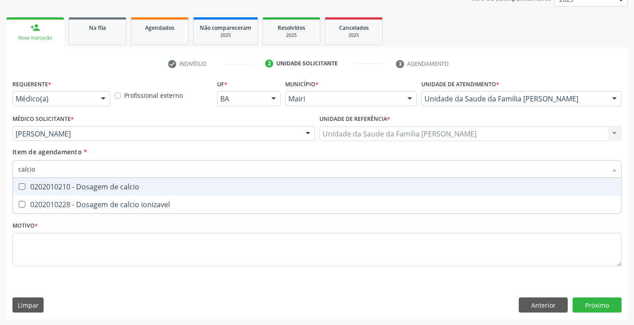
click at [64, 184] on div "0202010210 - Dosagem de calcio" at bounding box center [316, 186] width 597 height 7
checkbox calcio "true"
type input "calci"
checkbox calcio "false"
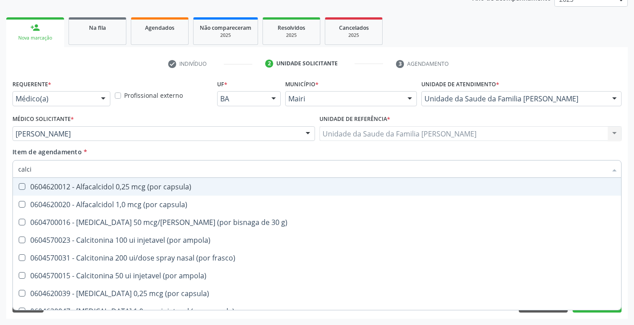
type input "calc"
checkbox calcio "false"
checkbox calcitonina "true"
type input "cal"
checkbox calcio "false"
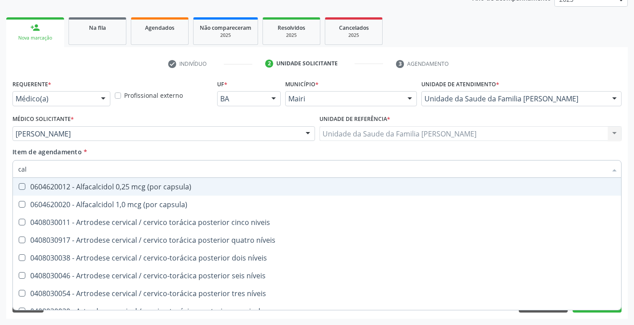
type input "ca"
checkbox calcio "false"
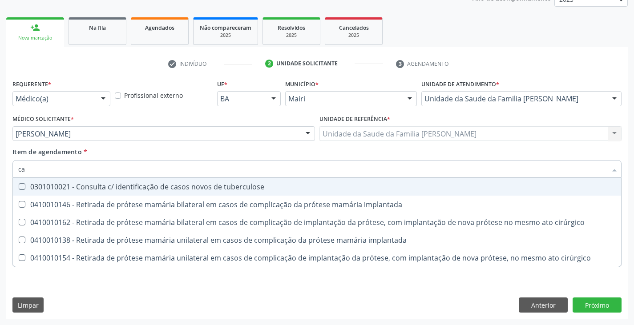
type input "c"
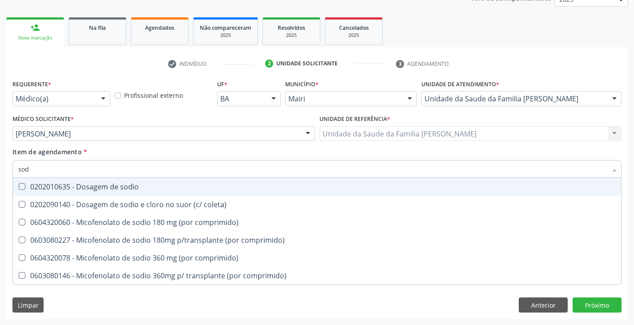
type input "sodi"
click at [88, 190] on div "0202010635 - Dosagem de sodio" at bounding box center [316, 186] width 597 height 7
checkbox sodio "true"
type input "so"
checkbox sodio "false"
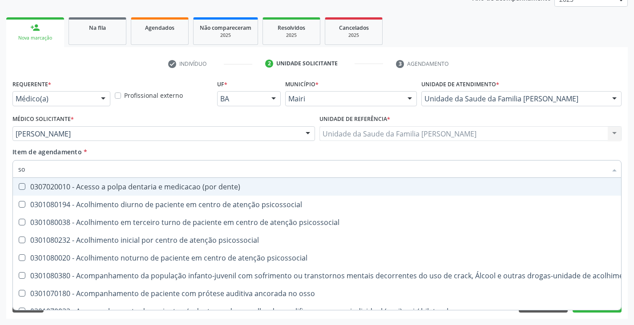
type input "s"
checkbox sodio "false"
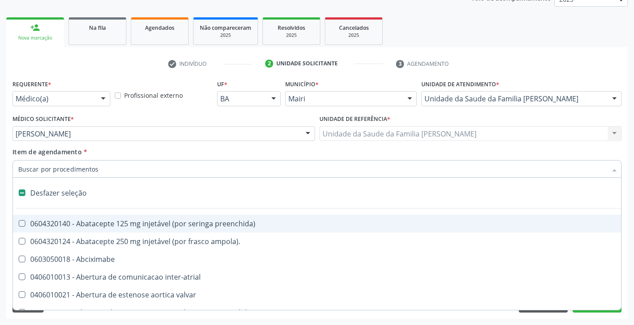
type input "p"
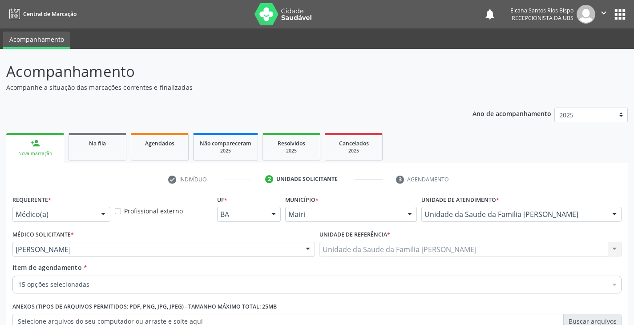
scroll to position [116, 0]
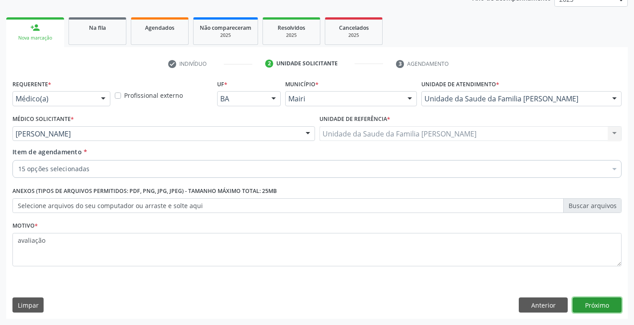
click at [610, 309] on button "Próximo" at bounding box center [596, 304] width 49 height 15
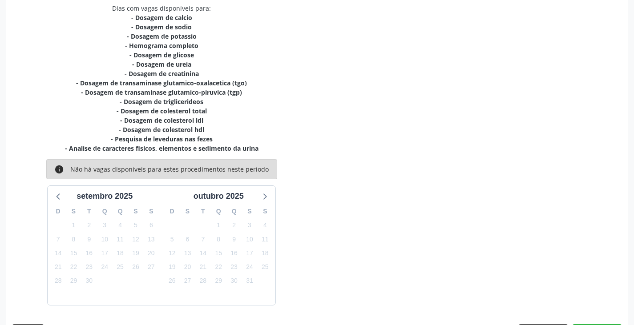
scroll to position [219, 0]
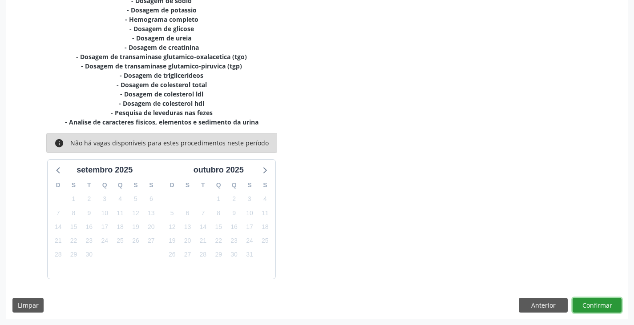
click at [613, 301] on button "Confirmar" at bounding box center [596, 305] width 49 height 15
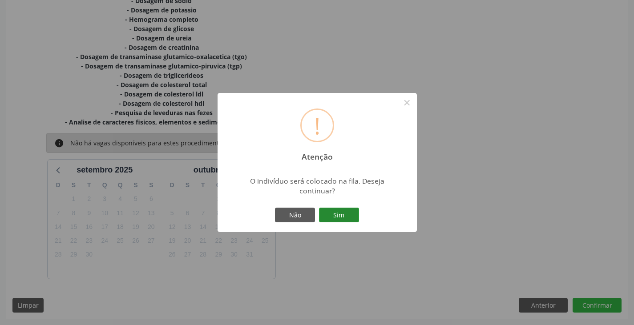
click at [351, 213] on button "Sim" at bounding box center [339, 215] width 40 height 15
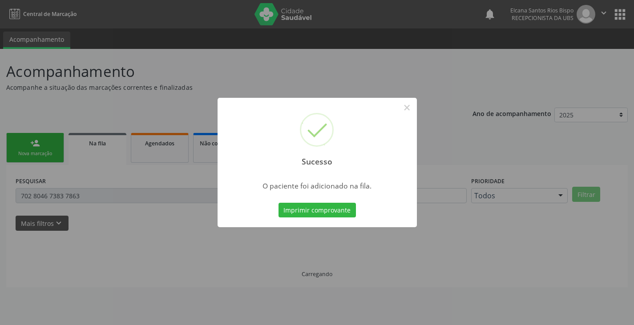
scroll to position [0, 0]
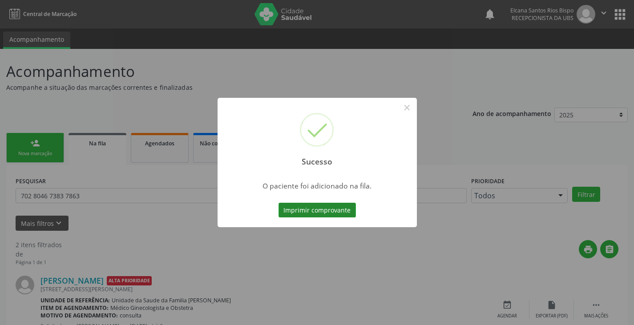
click at [344, 209] on button "Imprimir comprovante" at bounding box center [316, 210] width 77 height 15
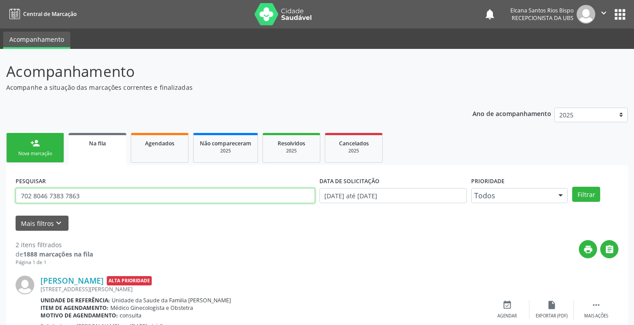
drag, startPoint x: 86, startPoint y: 193, endPoint x: 2, endPoint y: 192, distance: 84.0
click at [4, 192] on div "Acompanhamento Acompanhe a situação das marcações correntes e finalizadas Relat…" at bounding box center [317, 249] width 634 height 400
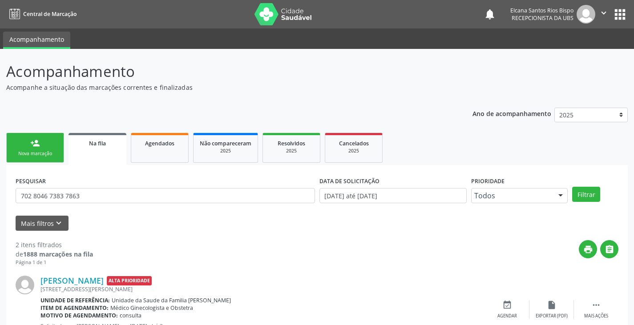
click at [4, 192] on div "Acompanhamento Acompanhe a situação das marcações correntes e finalizadas Relat…" at bounding box center [317, 249] width 634 height 400
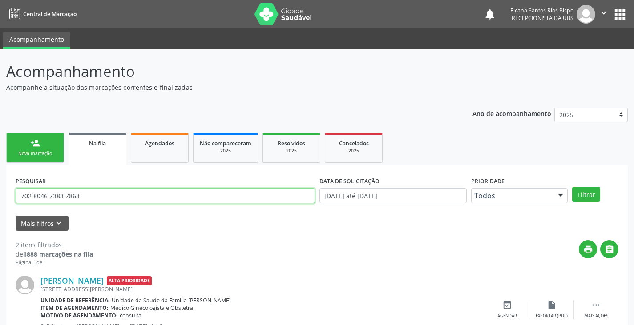
drag, startPoint x: 92, startPoint y: 197, endPoint x: 6, endPoint y: 185, distance: 87.0
click at [6, 185] on div "PESQUISAR 702 8046 7383 7863 DATA DE SOLICITAÇÃO [DATE] até [DATE] Prioridade T…" at bounding box center [316, 303] width 621 height 277
paste input "0005336427300"
type input "700005336427300"
click at [572, 187] on button "Filtrar" at bounding box center [586, 194] width 28 height 15
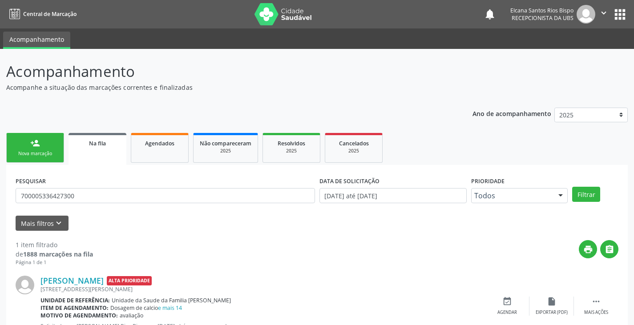
scroll to position [36, 0]
